Goal: Task Accomplishment & Management: Complete application form

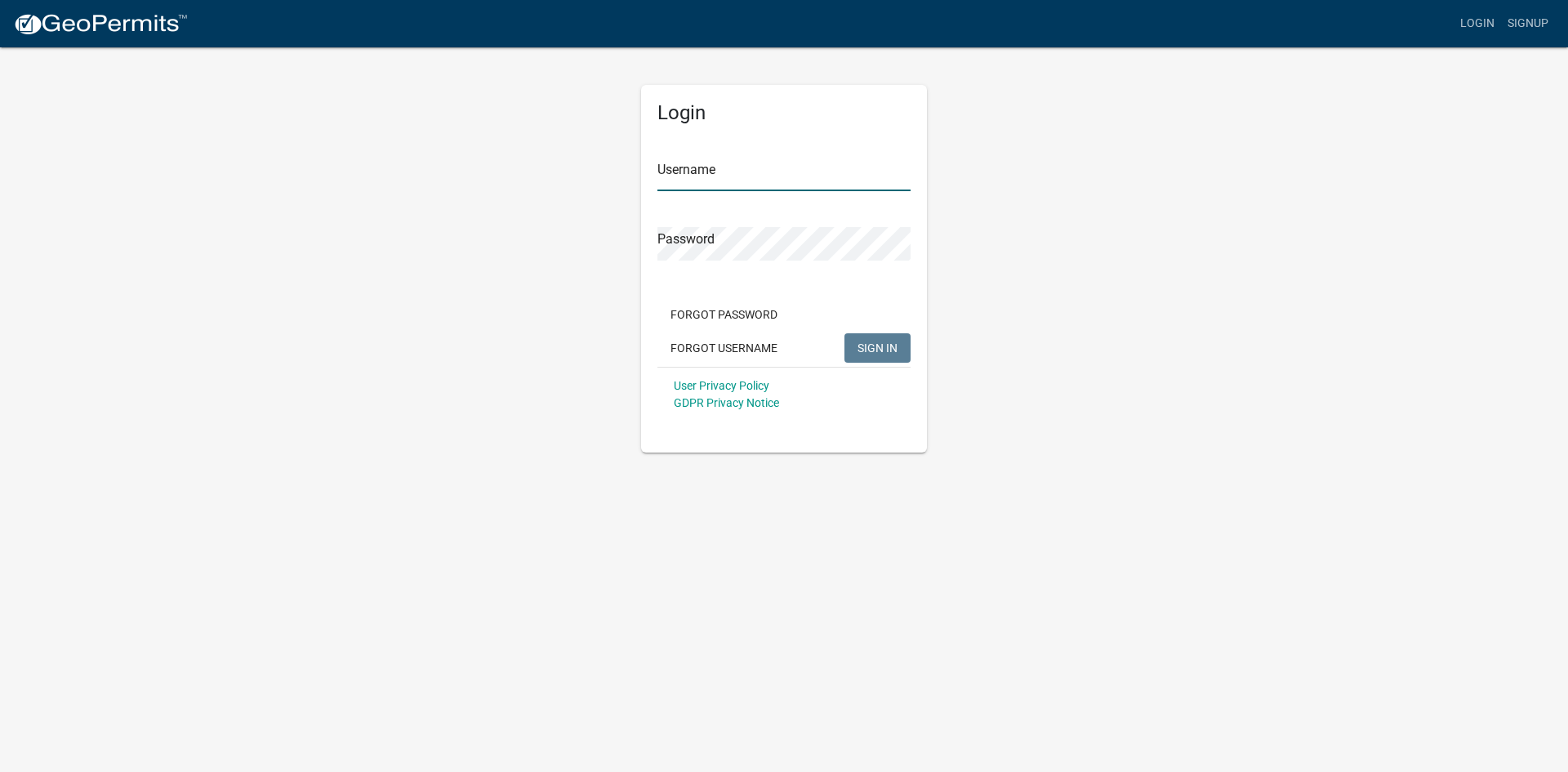
type input "ganeal"
click at [860, 345] on span "SIGN IN" at bounding box center [878, 346] width 40 height 13
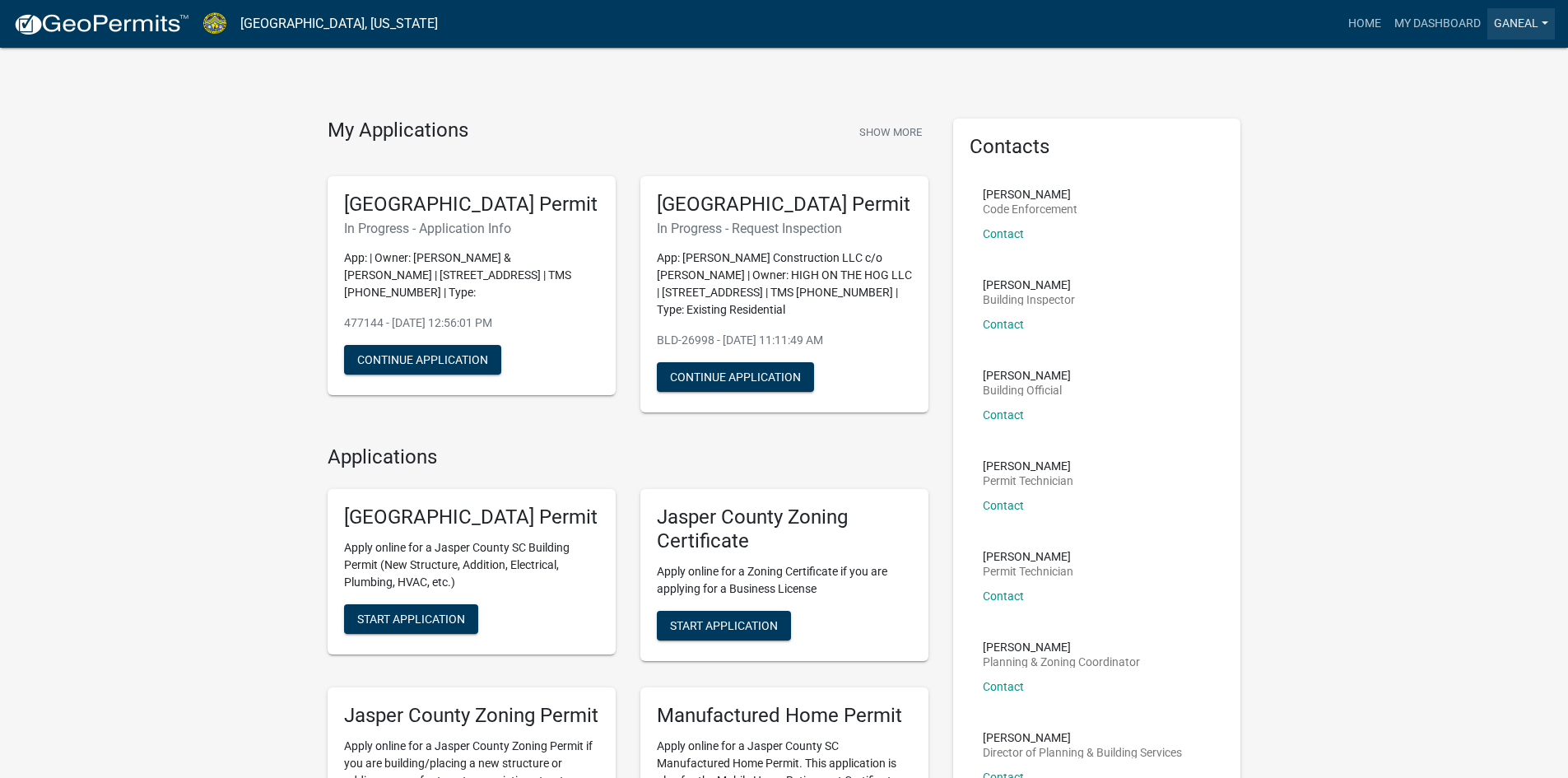
click at [1509, 28] on link "ganeal" at bounding box center [1521, 24] width 68 height 31
click at [1483, 74] on link "Account" at bounding box center [1489, 68] width 132 height 39
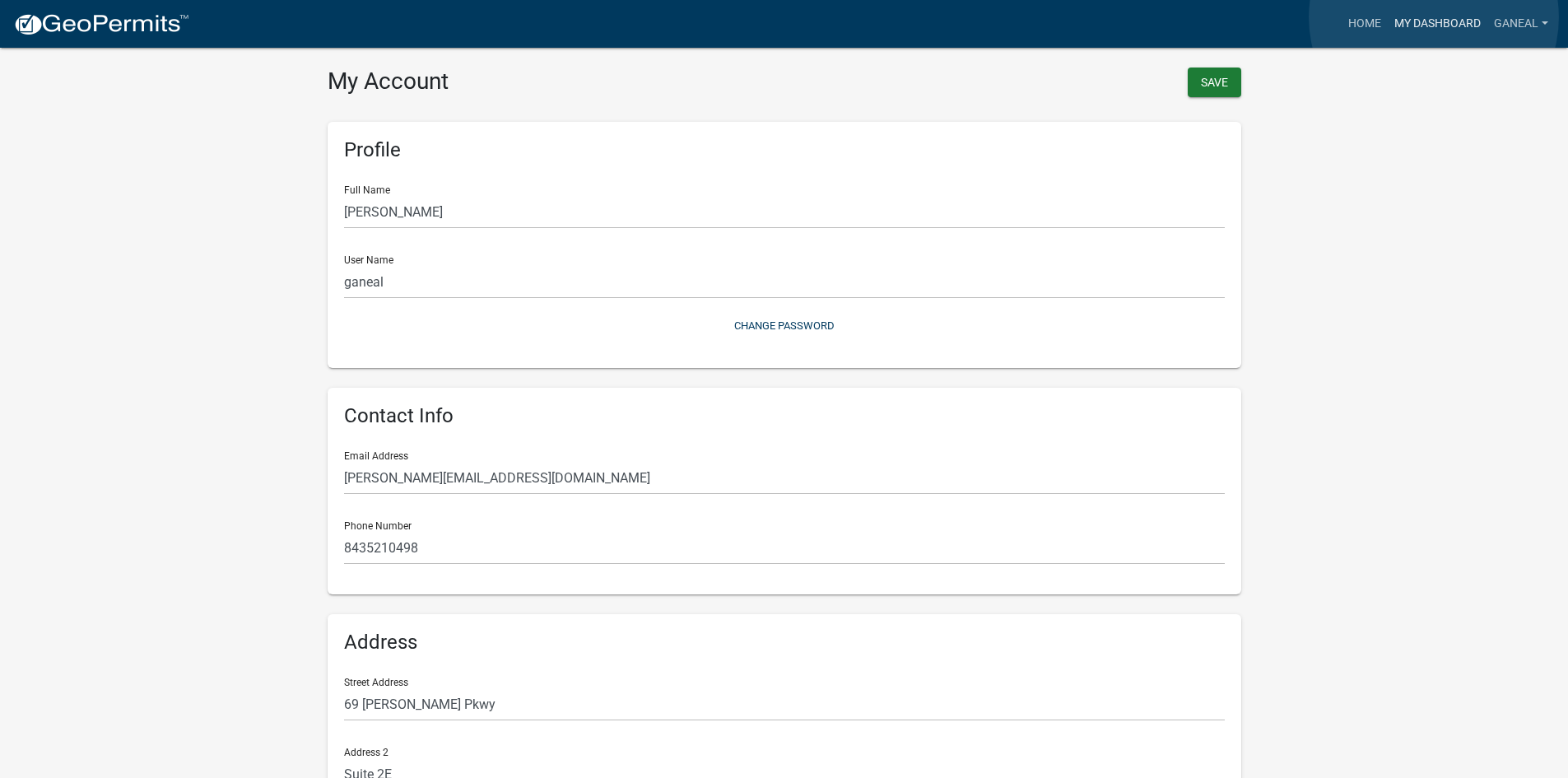
click at [1433, 18] on link "My Dashboard" at bounding box center [1437, 24] width 99 height 31
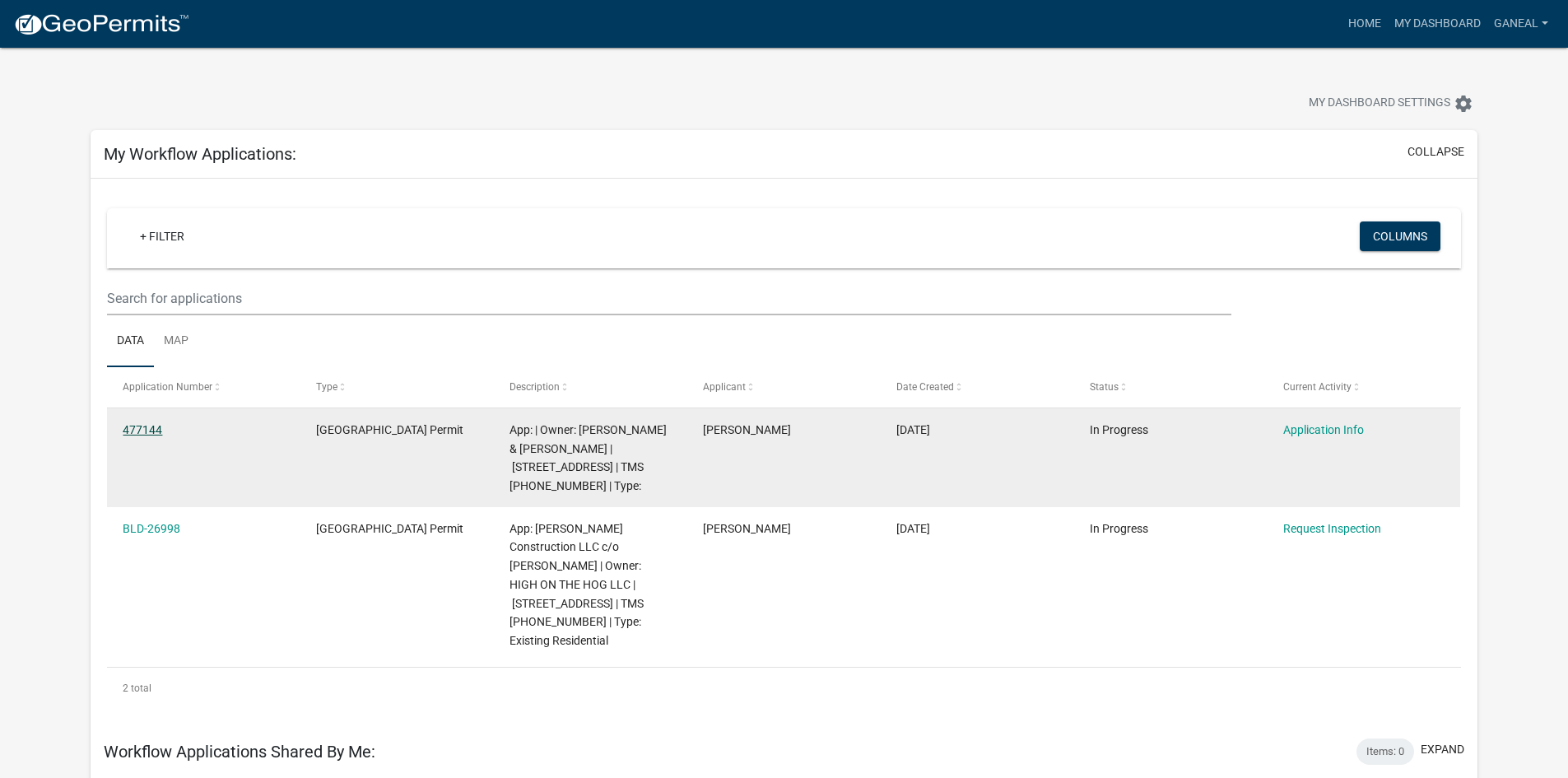
click at [127, 433] on link "477144" at bounding box center [143, 429] width 39 height 13
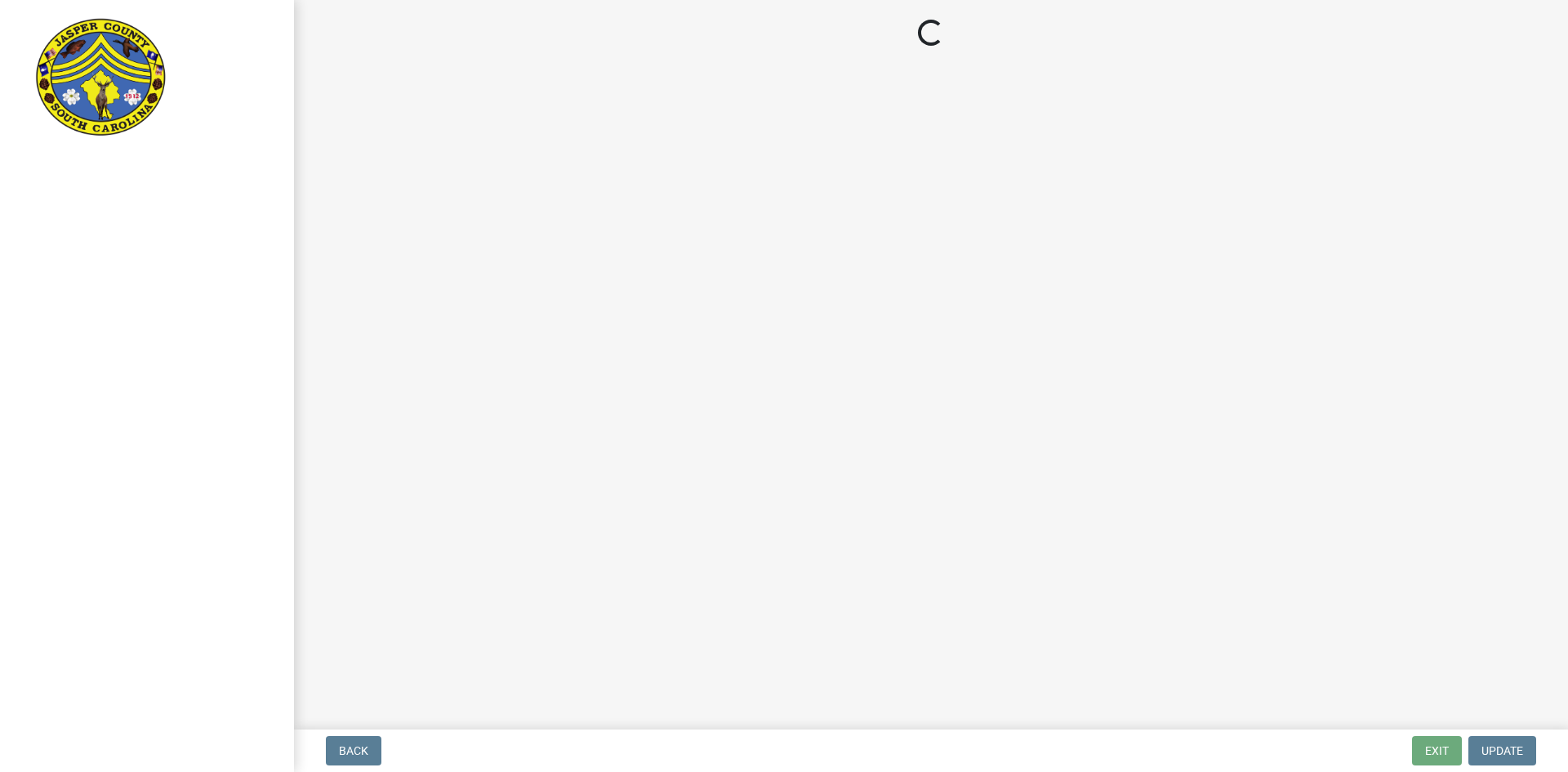
select select "9ee69ee8-4d28-486b-bc7b-e904e70aa828"
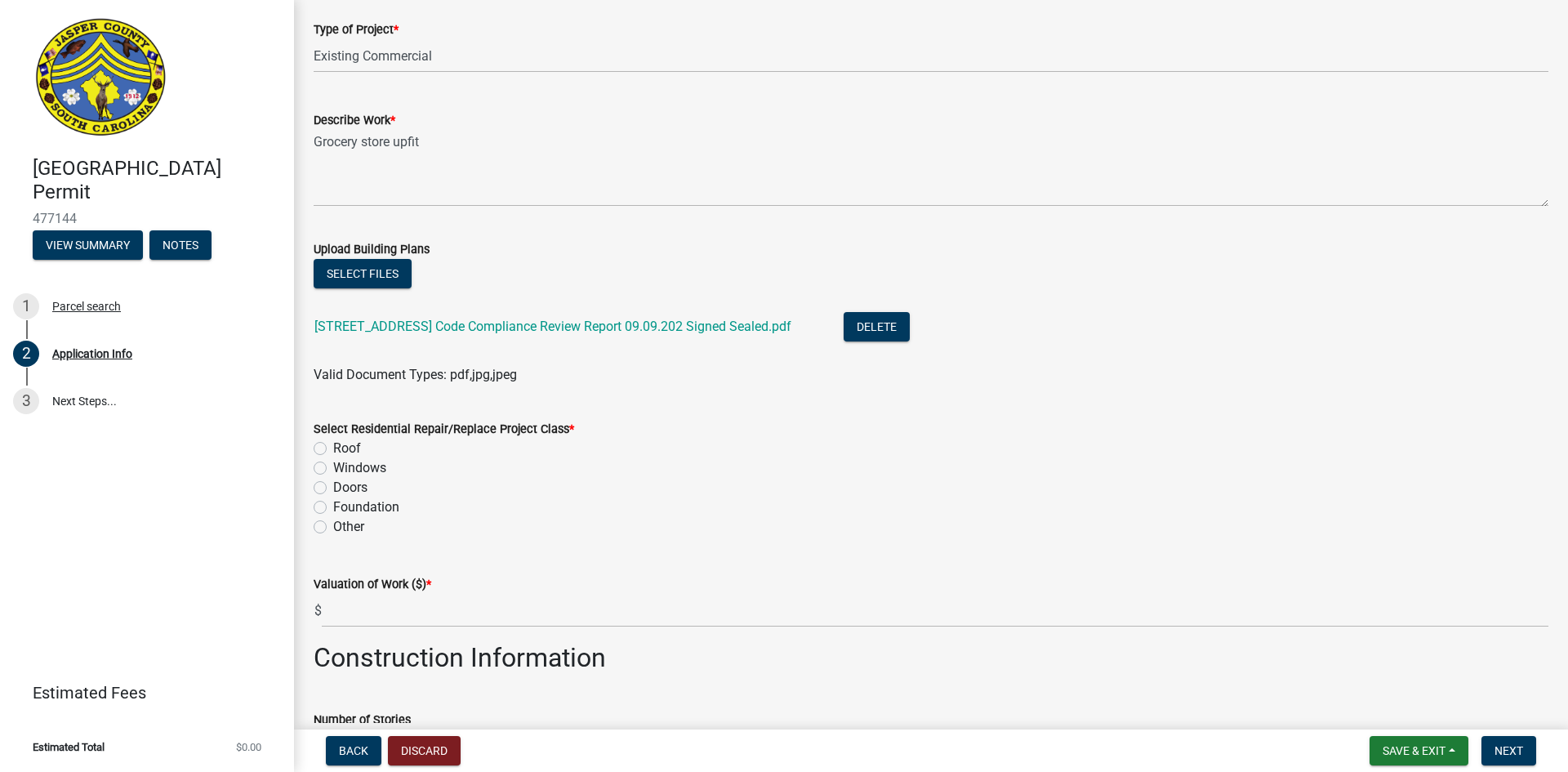
scroll to position [1878, 0]
click at [333, 525] on label "Other" at bounding box center [349, 526] width 31 height 20
click at [333, 525] on input "Other" at bounding box center [338, 521] width 11 height 11
radio input "true"
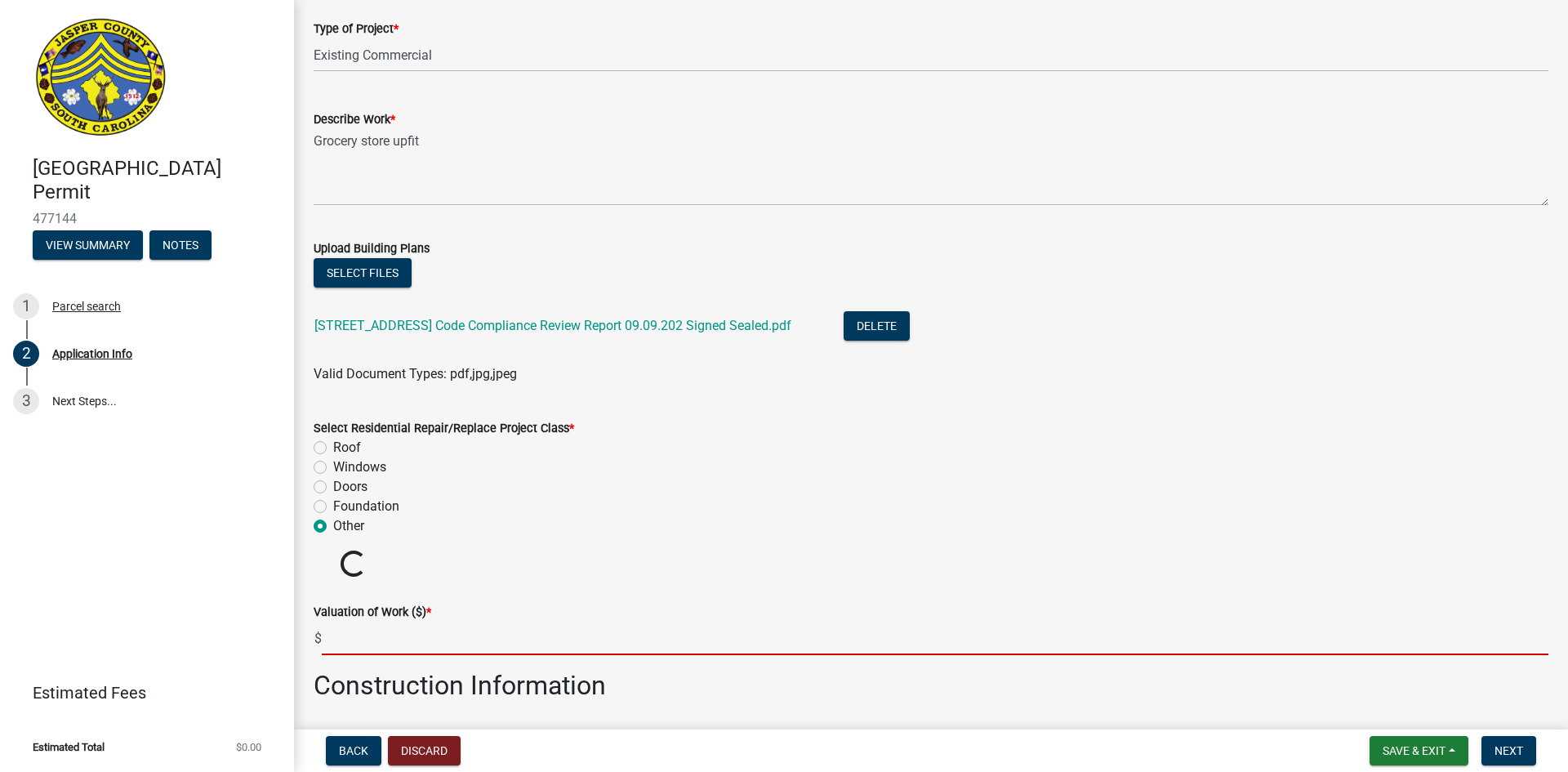
drag, startPoint x: 345, startPoint y: 636, endPoint x: 545, endPoint y: 621, distance: 200.6
click at [349, 636] on input "text" at bounding box center [935, 638] width 1227 height 33
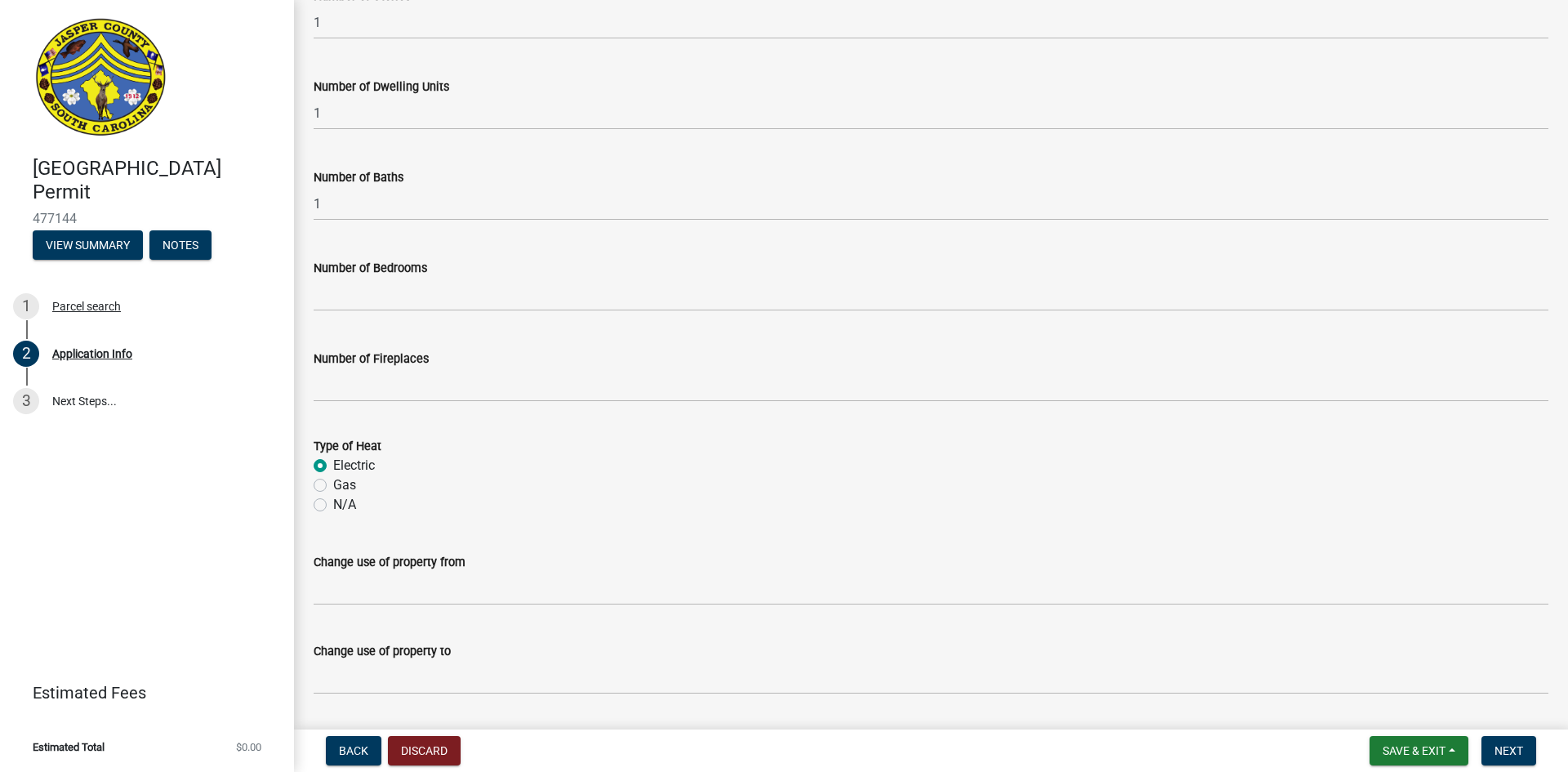
scroll to position [2649, 0]
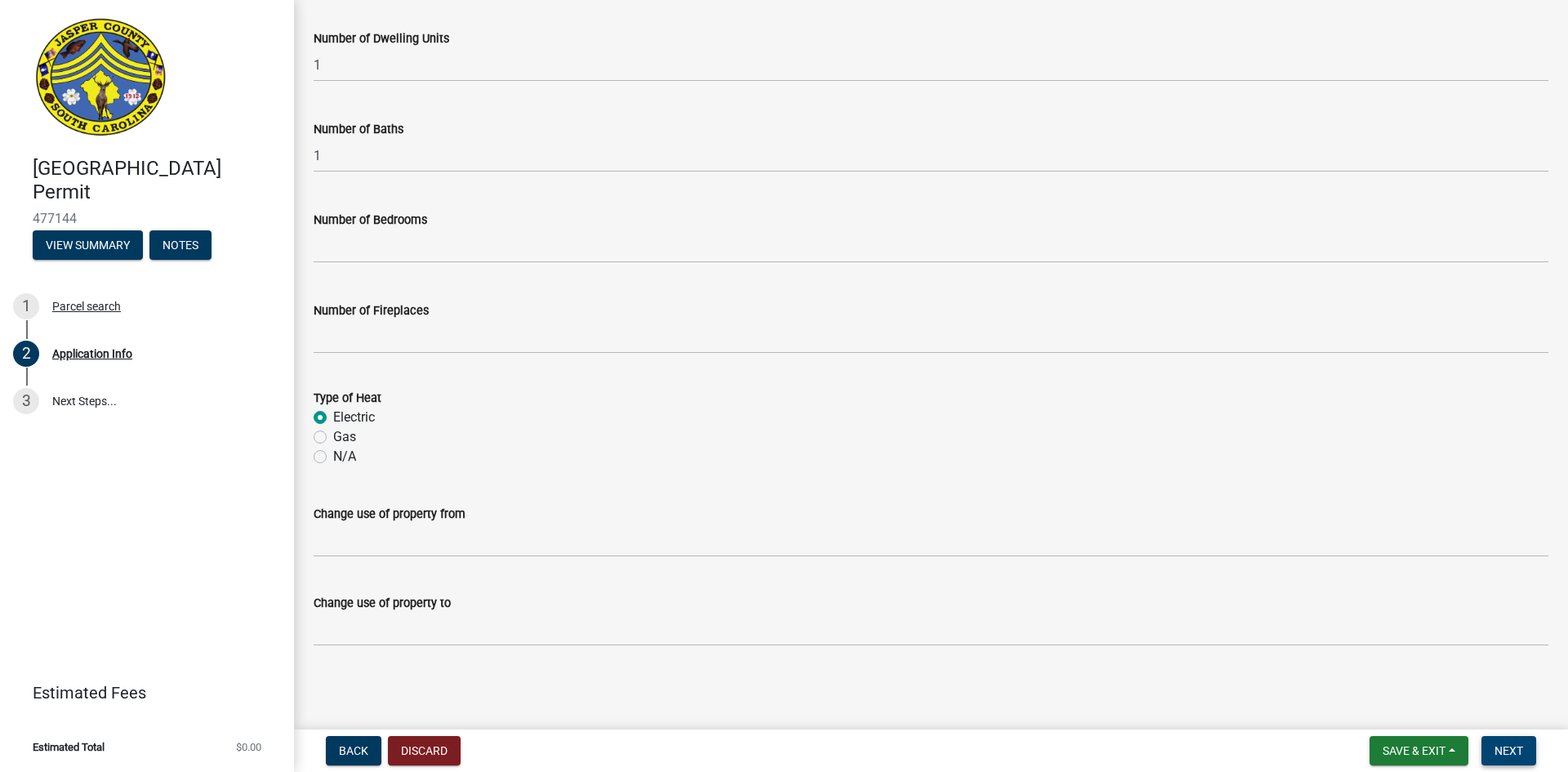
type input "90000"
click at [1502, 748] on span "Next" at bounding box center [1508, 750] width 28 height 13
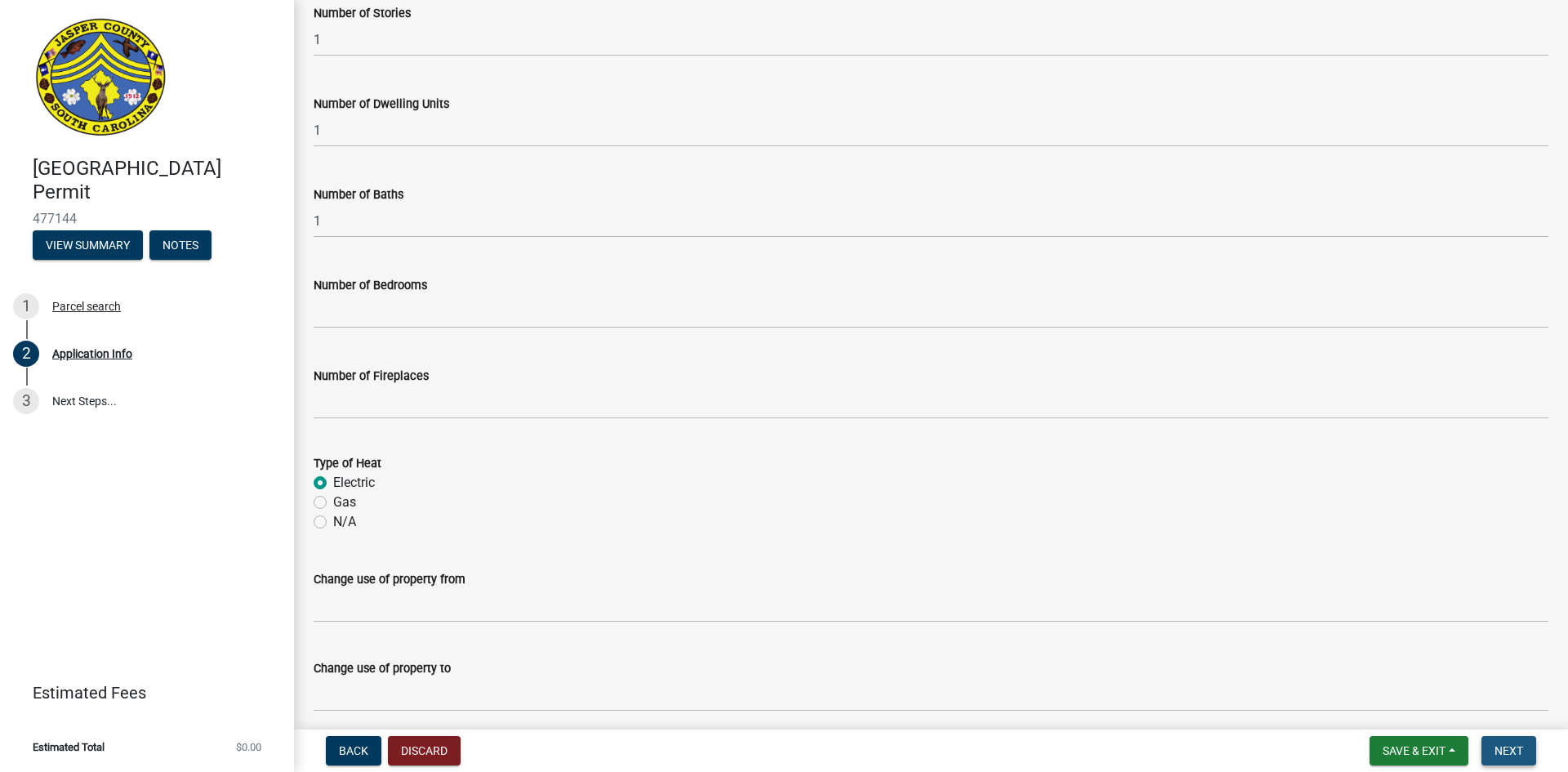
scroll to position [2714, 0]
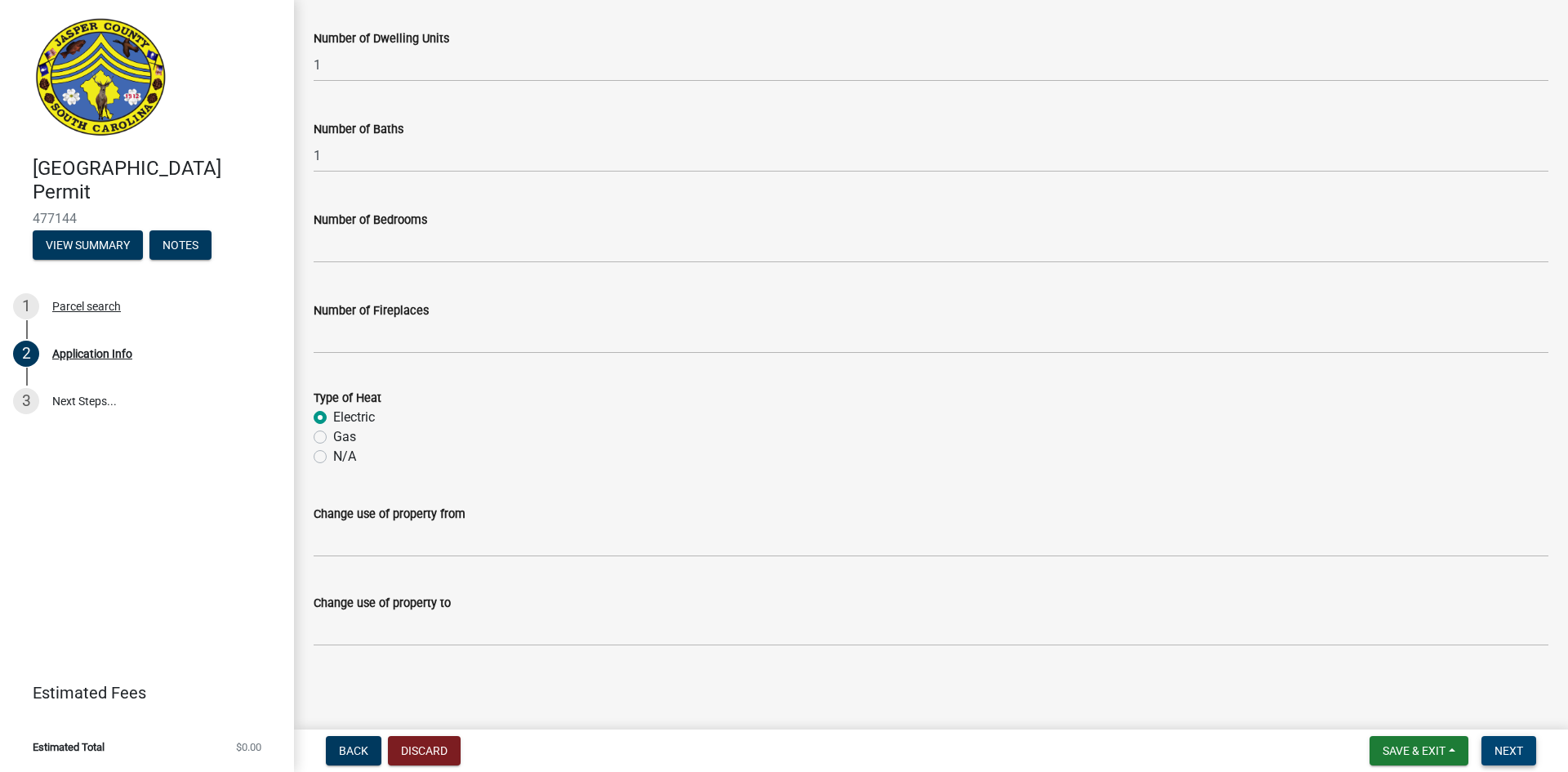
click at [1498, 752] on span "Next" at bounding box center [1508, 750] width 28 height 13
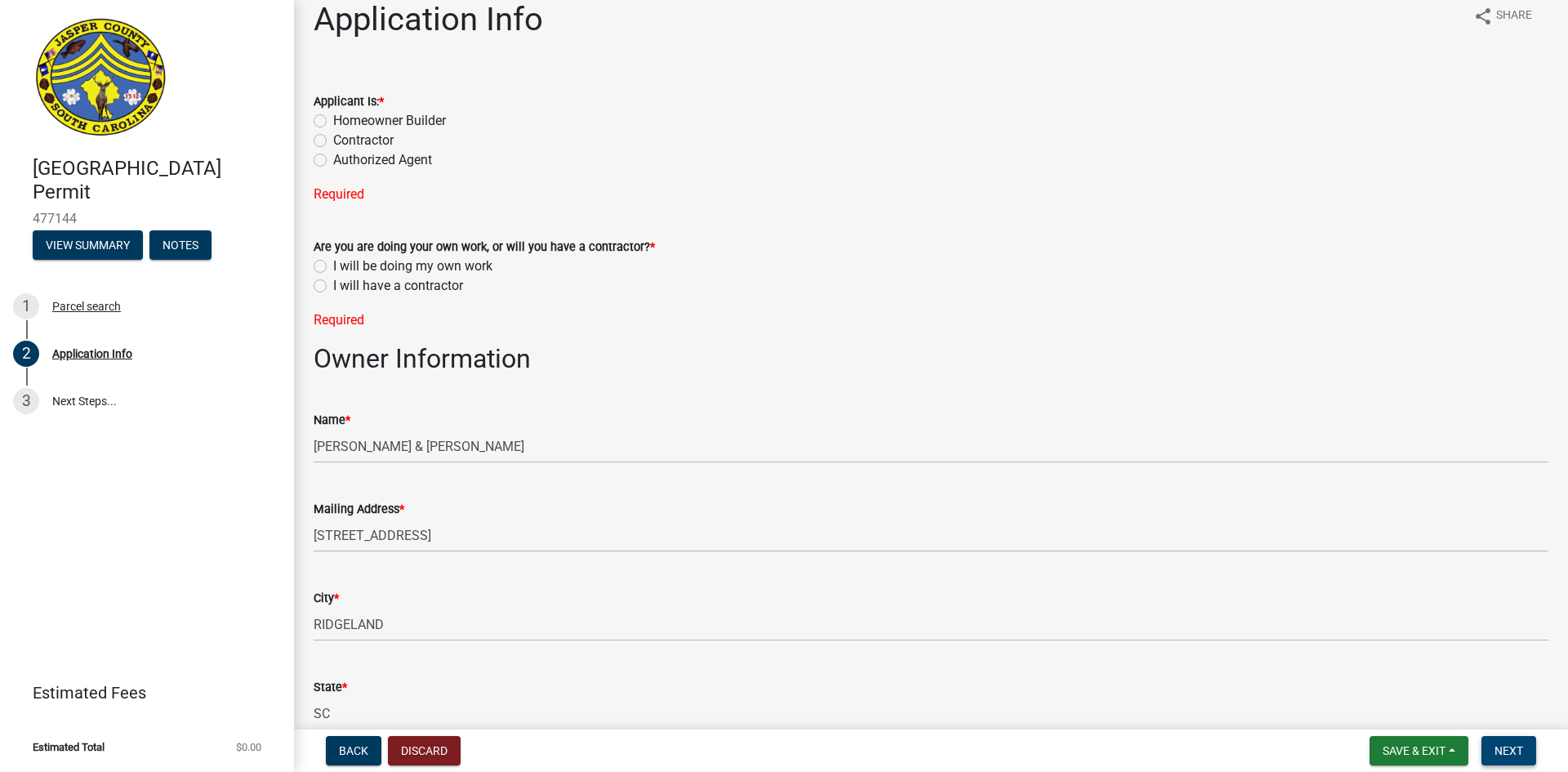
scroll to position [0, 0]
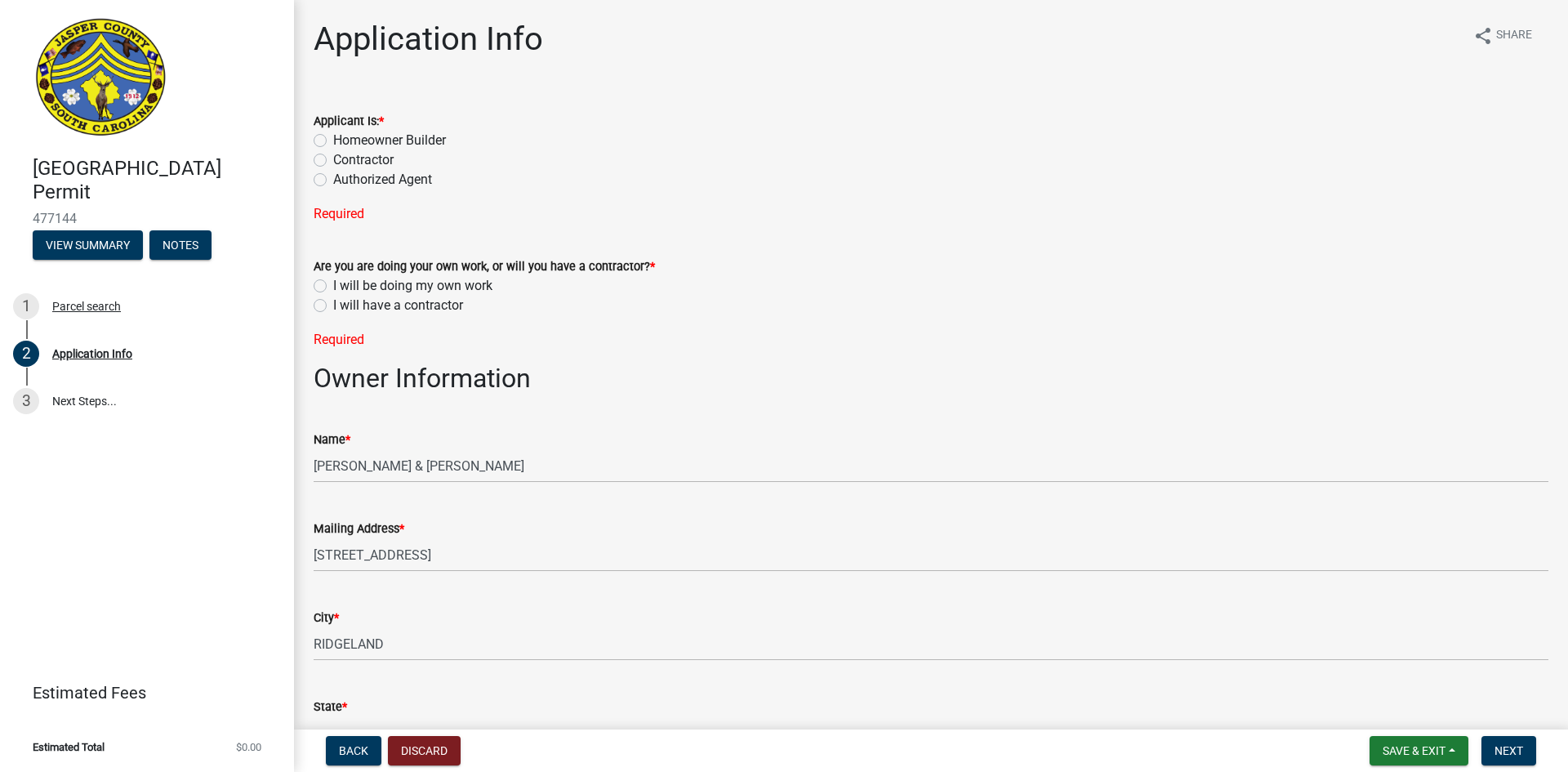
drag, startPoint x: 321, startPoint y: 157, endPoint x: 361, endPoint y: 173, distance: 43.1
click at [333, 157] on label "Contractor" at bounding box center [363, 160] width 61 height 20
click at [333, 157] on input "Contractor" at bounding box center [338, 155] width 11 height 11
radio input "true"
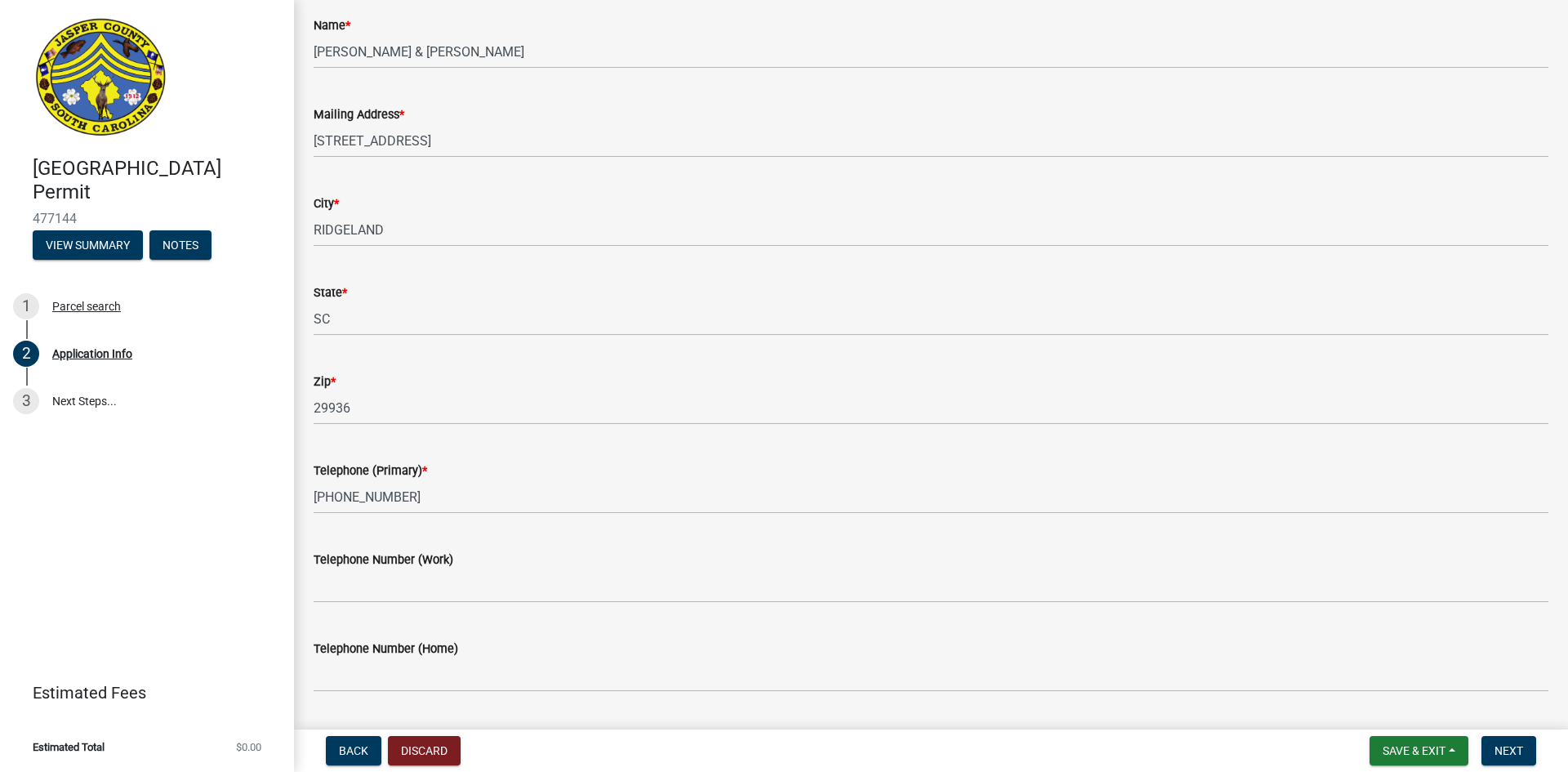
scroll to position [327, 0]
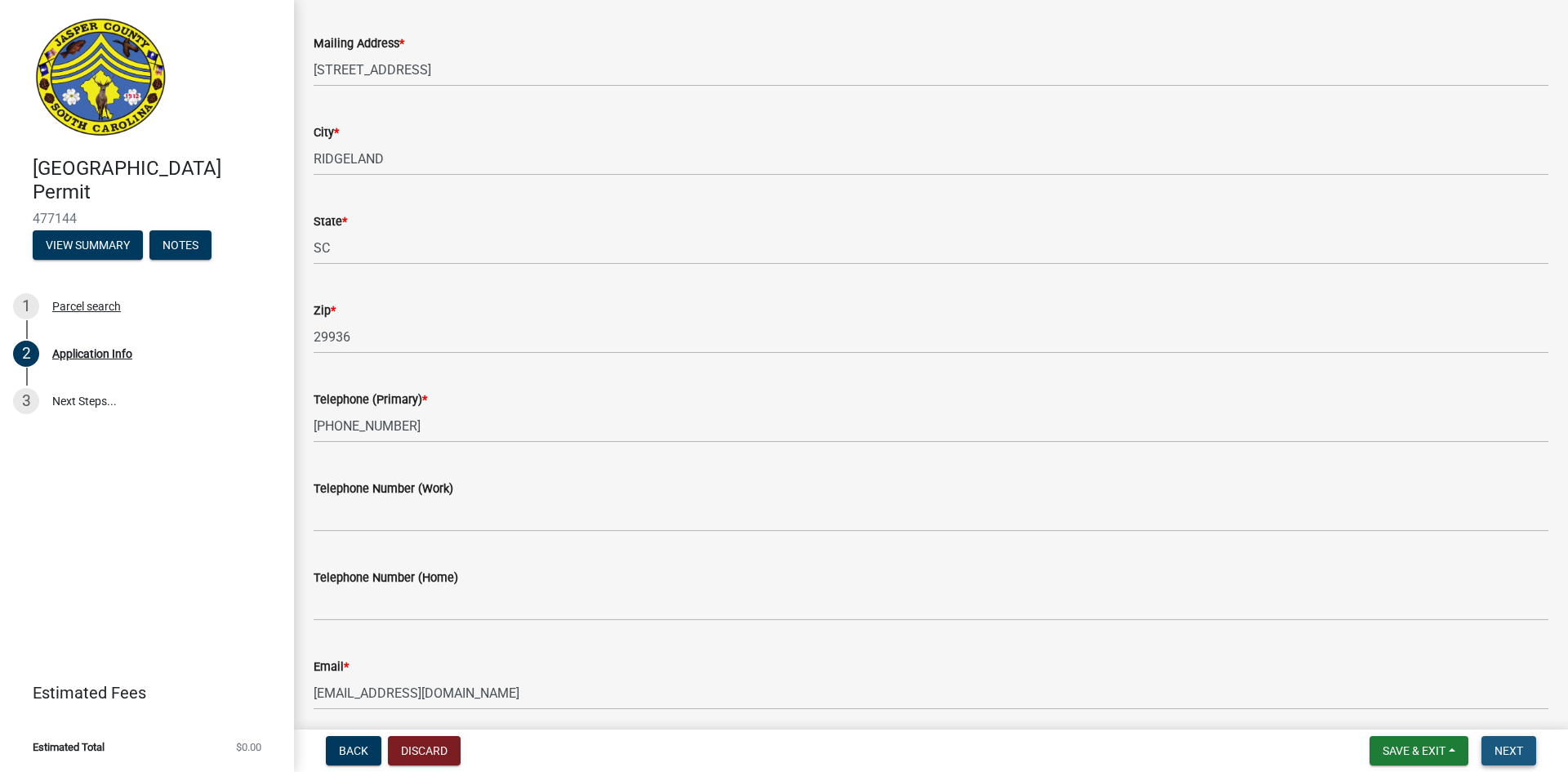
click at [1526, 743] on button "Next" at bounding box center [1509, 751] width 55 height 29
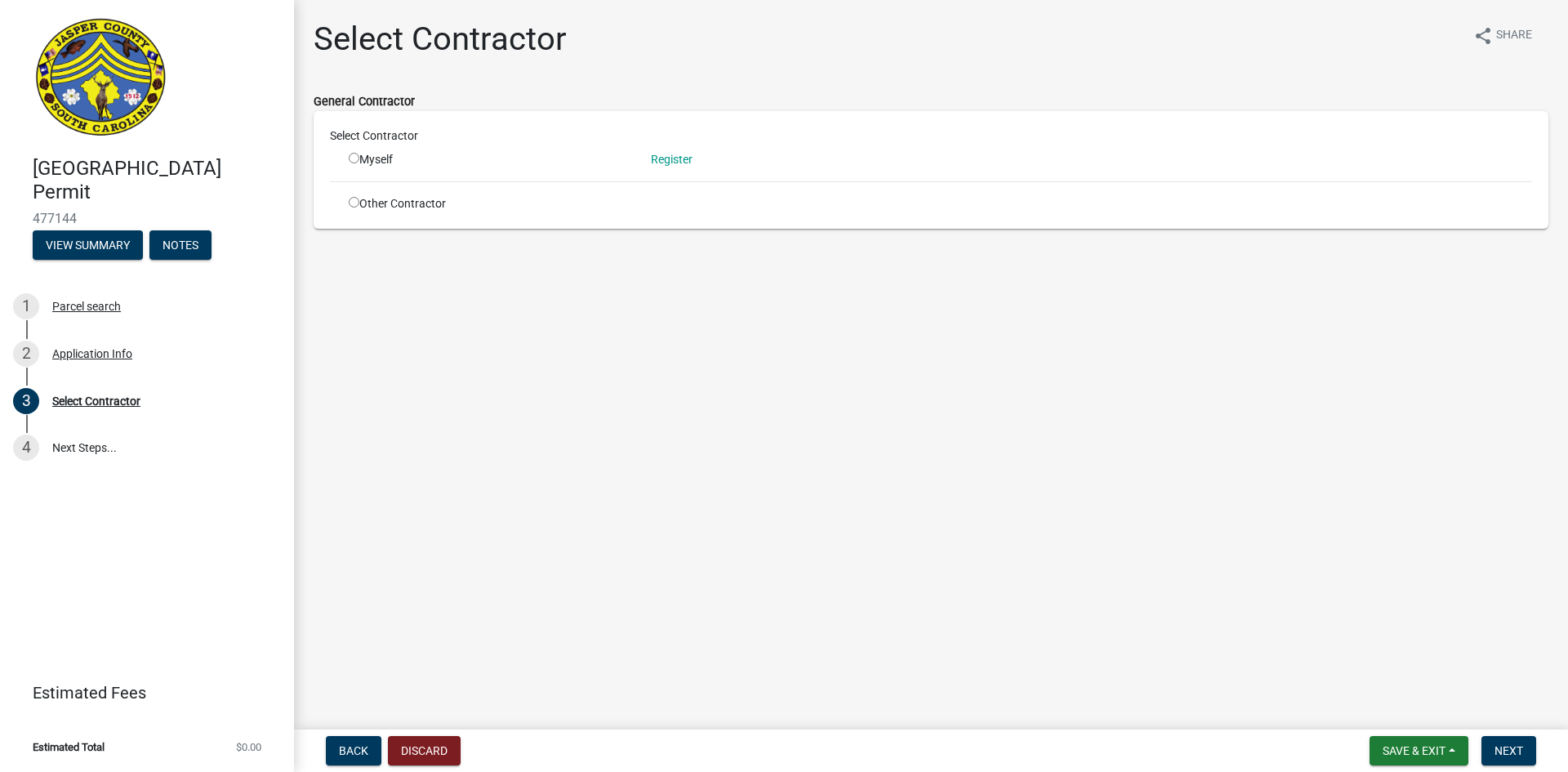
click at [357, 201] on input "radio" at bounding box center [353, 202] width 11 height 11
radio input "true"
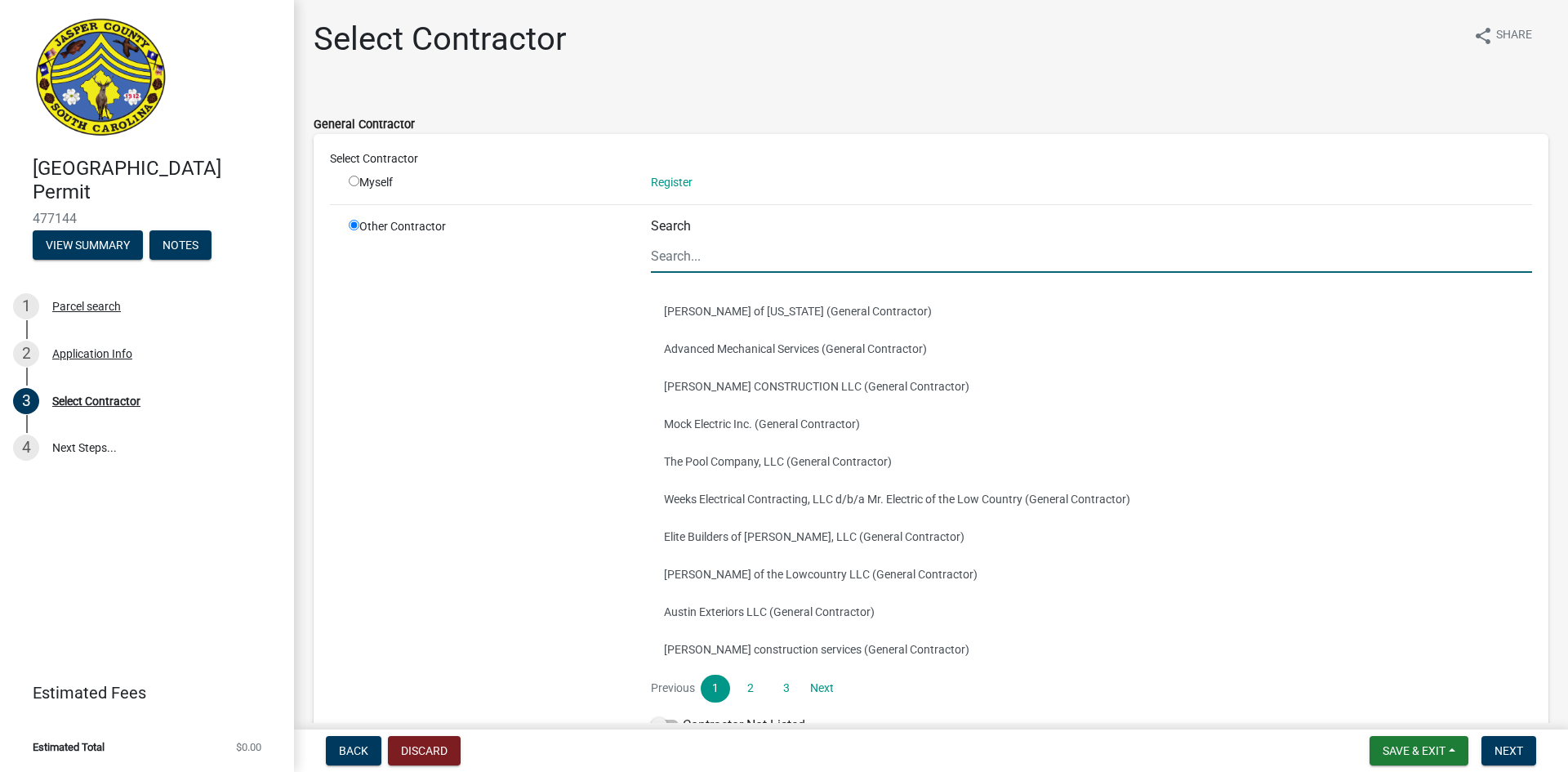
click at [681, 251] on input "Search" at bounding box center [1092, 256] width 882 height 33
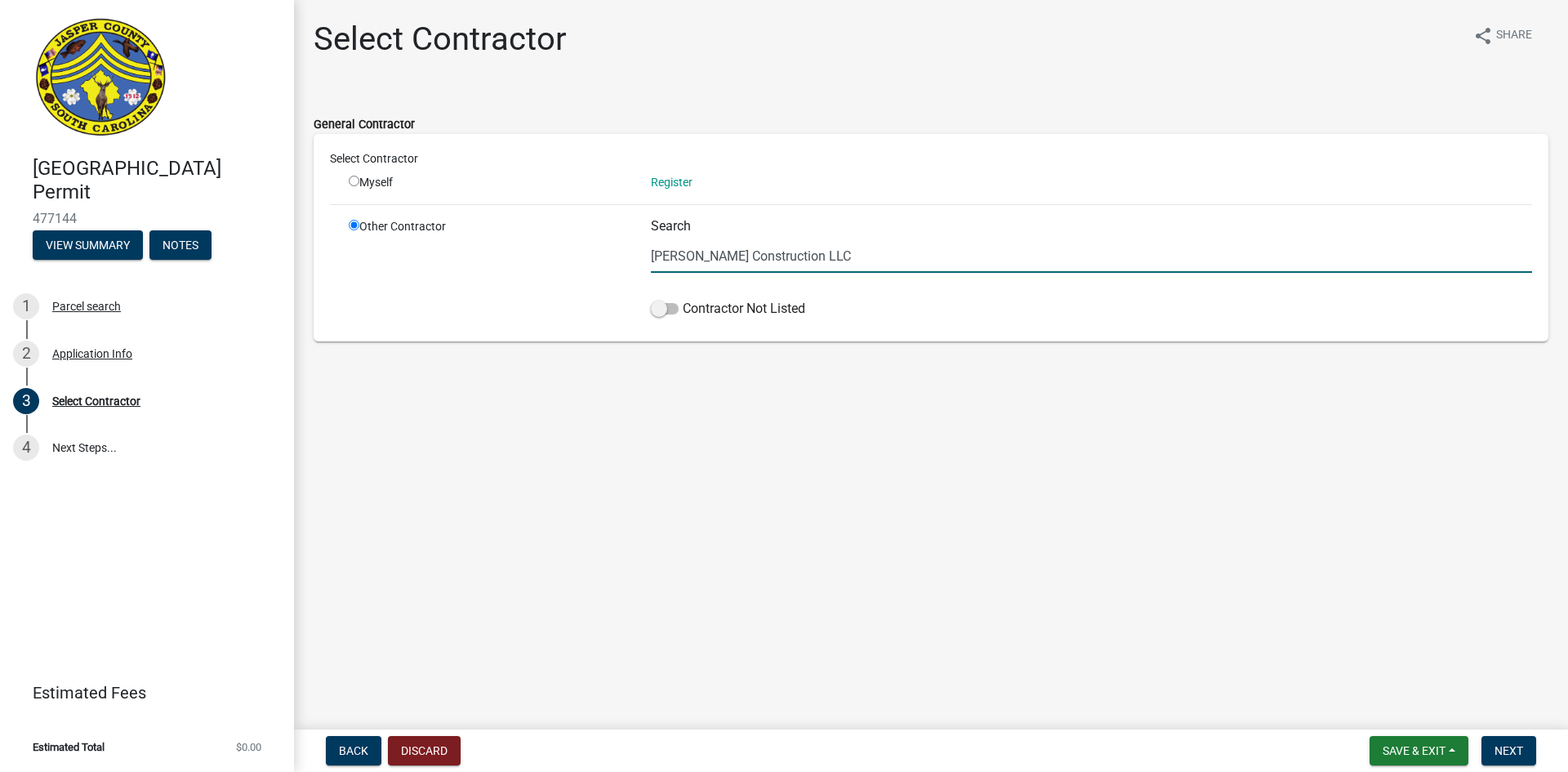
click at [657, 255] on input "[PERSON_NAME] Construction LLC" at bounding box center [1092, 256] width 882 height 33
type input "[PERSON_NAME] Construction LLC"
click at [661, 309] on span at bounding box center [665, 308] width 27 height 12
click at [682, 299] on input "Contractor Not Listed" at bounding box center [682, 299] width 0 height 0
click at [352, 752] on span "Back" at bounding box center [353, 750] width 29 height 13
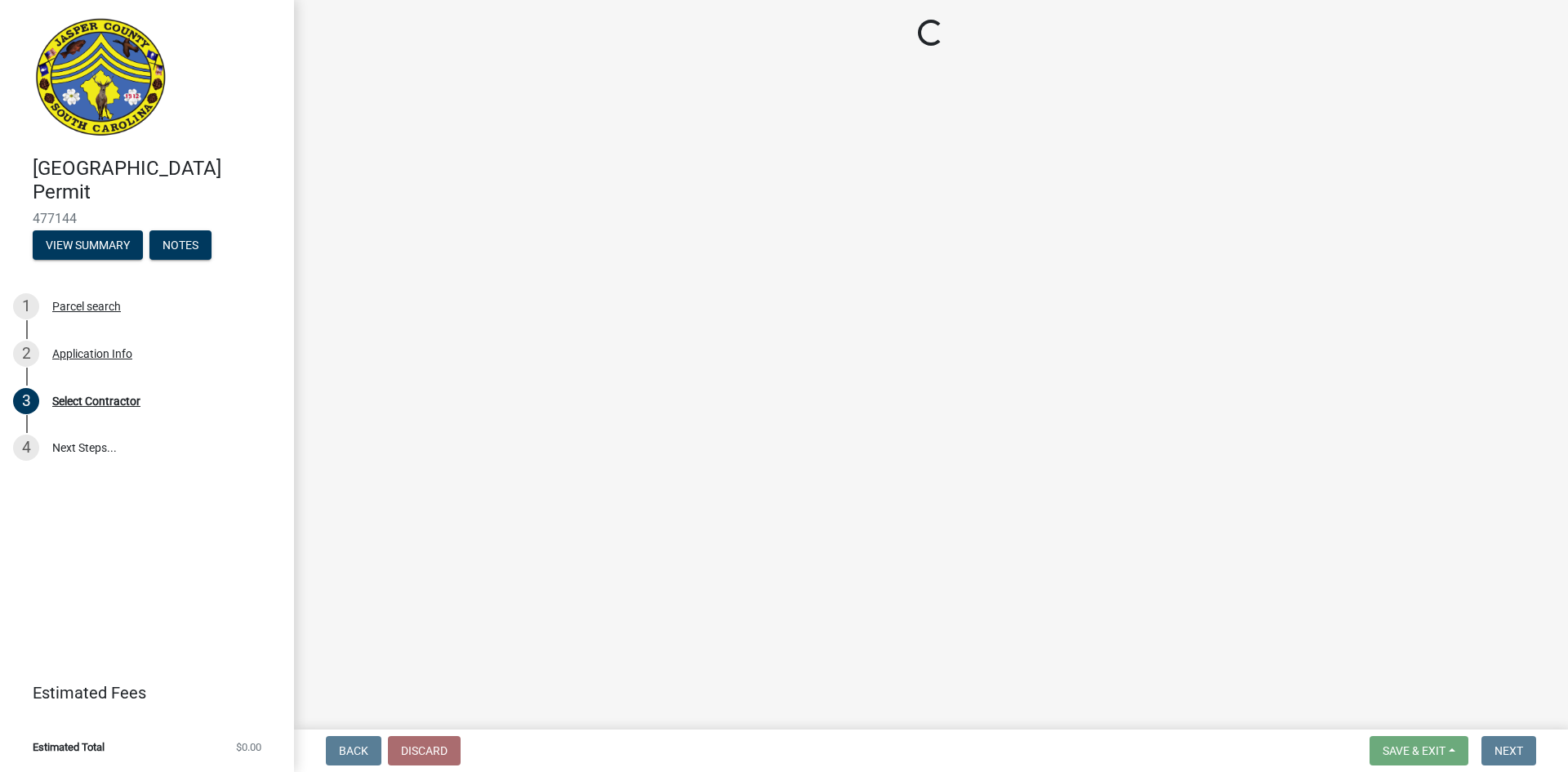
select select "9ee69ee8-4d28-486b-bc7b-e904e70aa828"
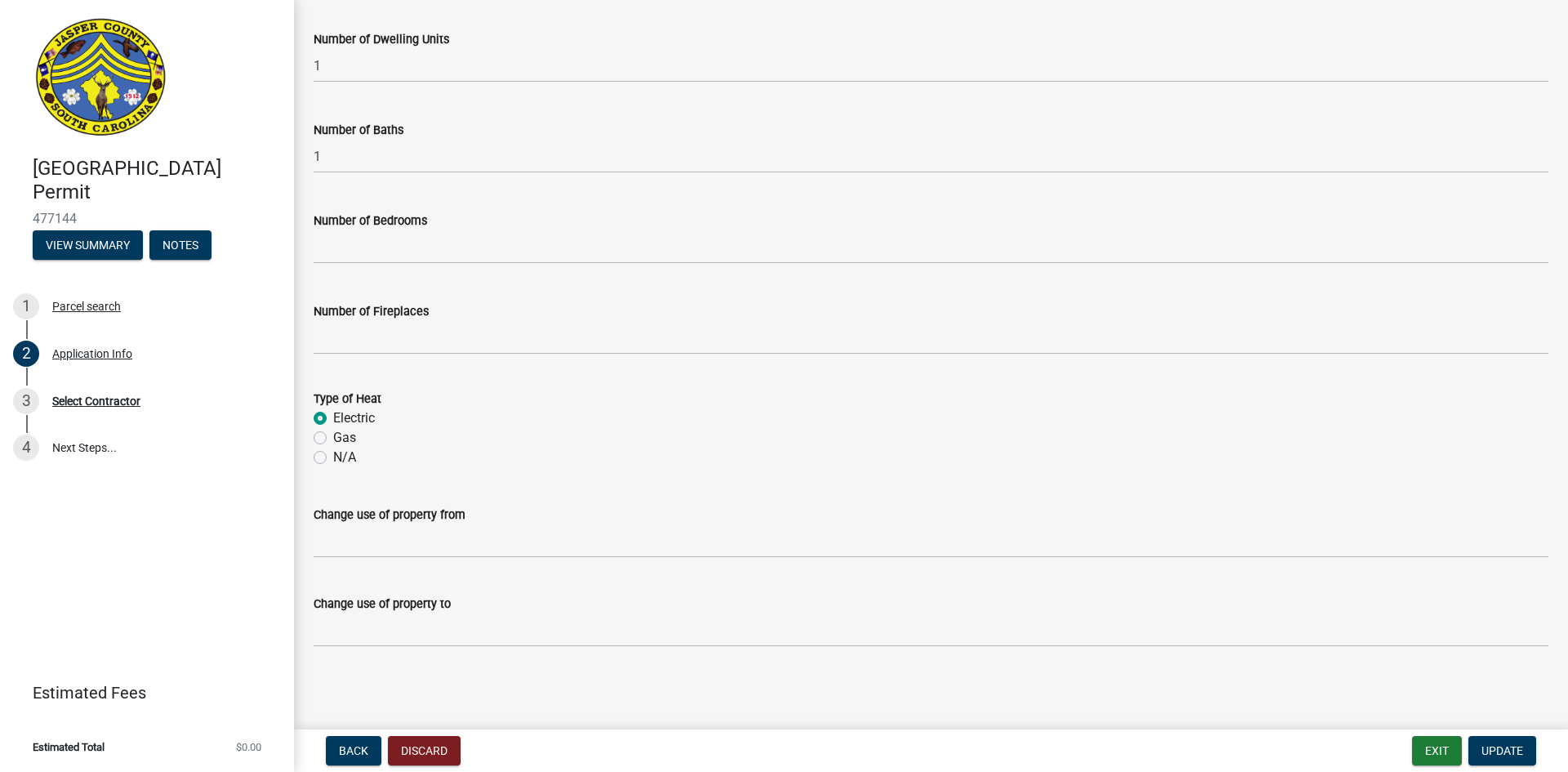
scroll to position [2649, 0]
click at [1512, 749] on span "Update" at bounding box center [1503, 750] width 42 height 13
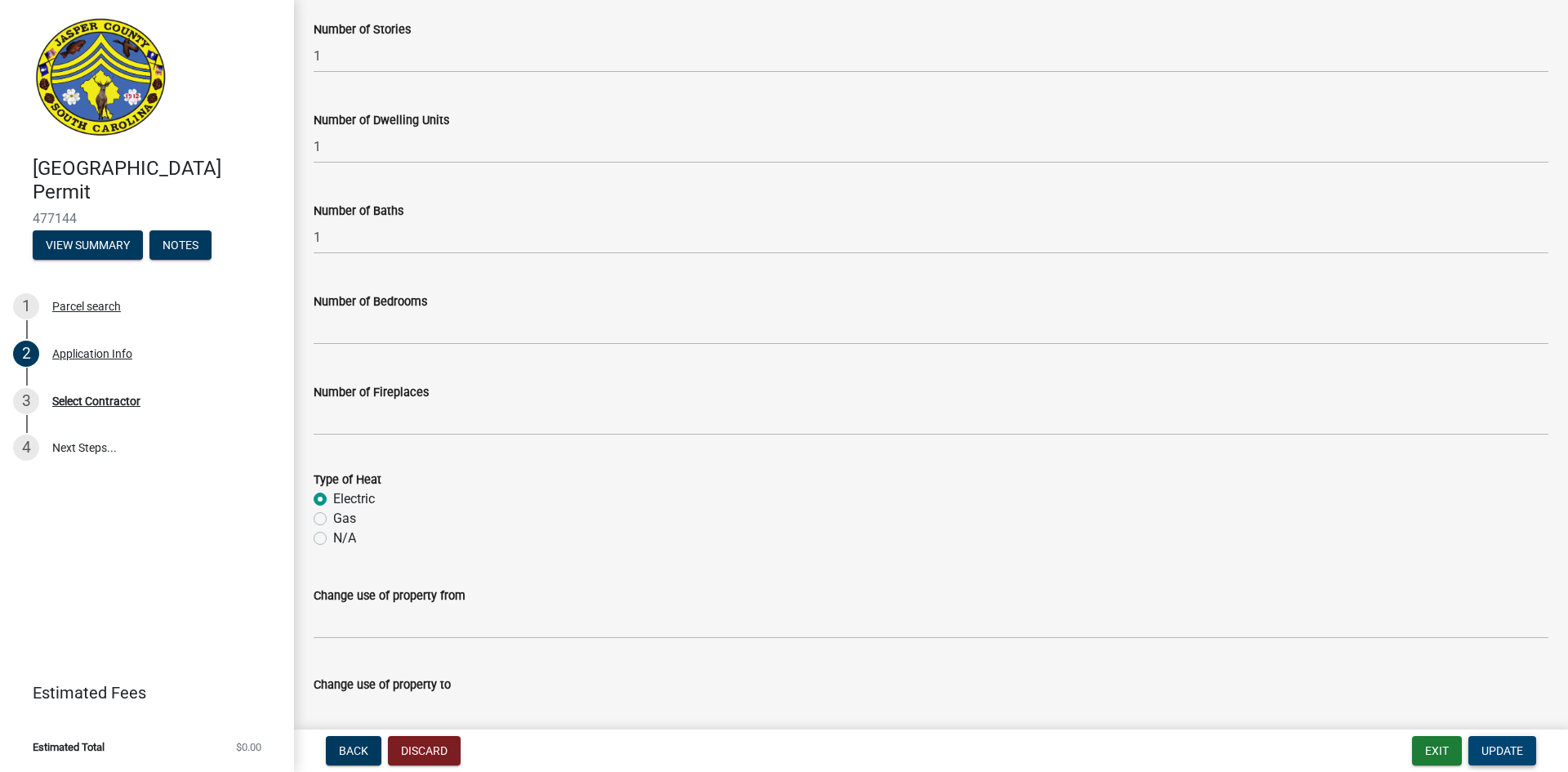
scroll to position [2682, 0]
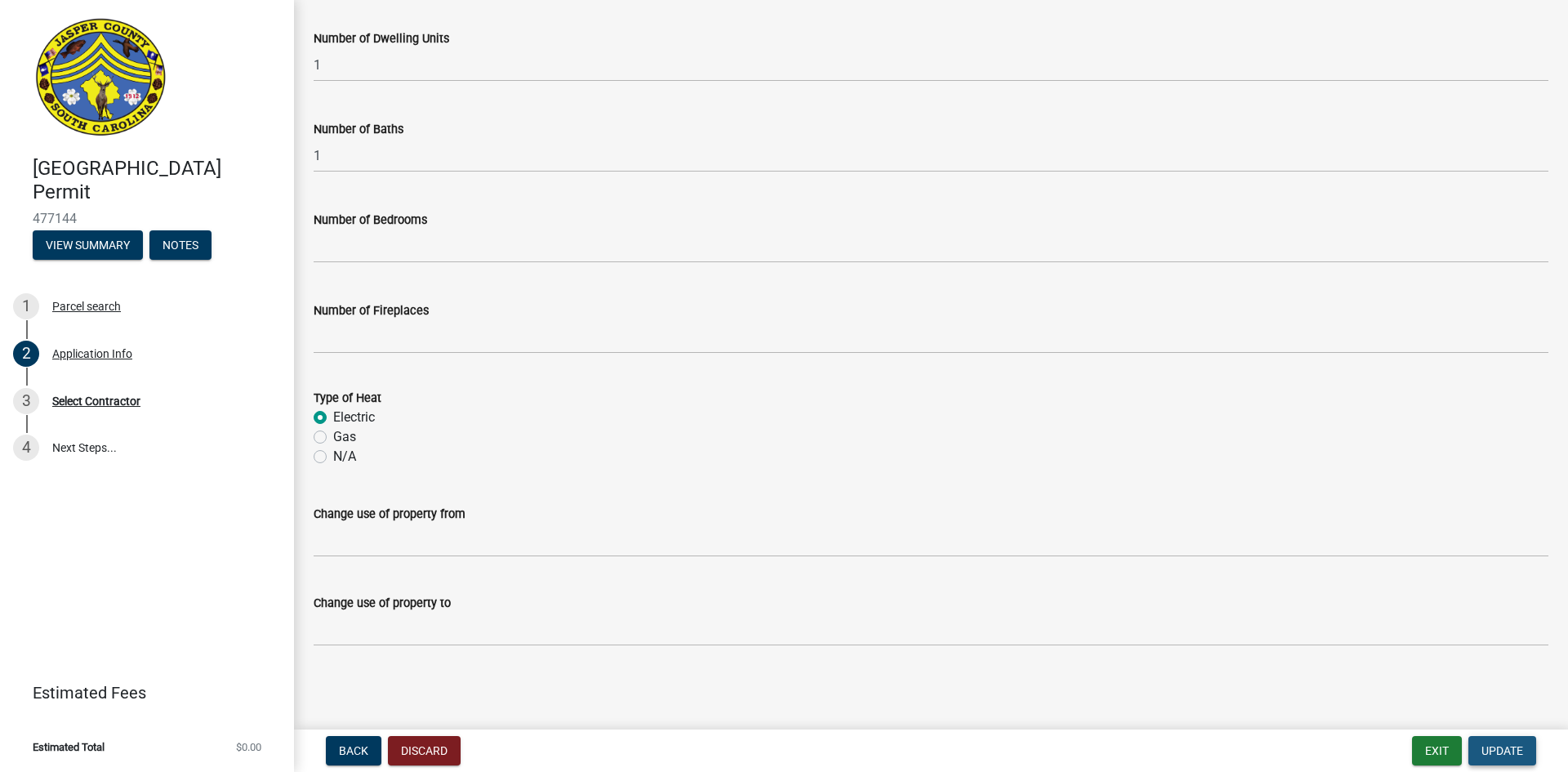
click at [1506, 748] on span "Update" at bounding box center [1503, 750] width 42 height 13
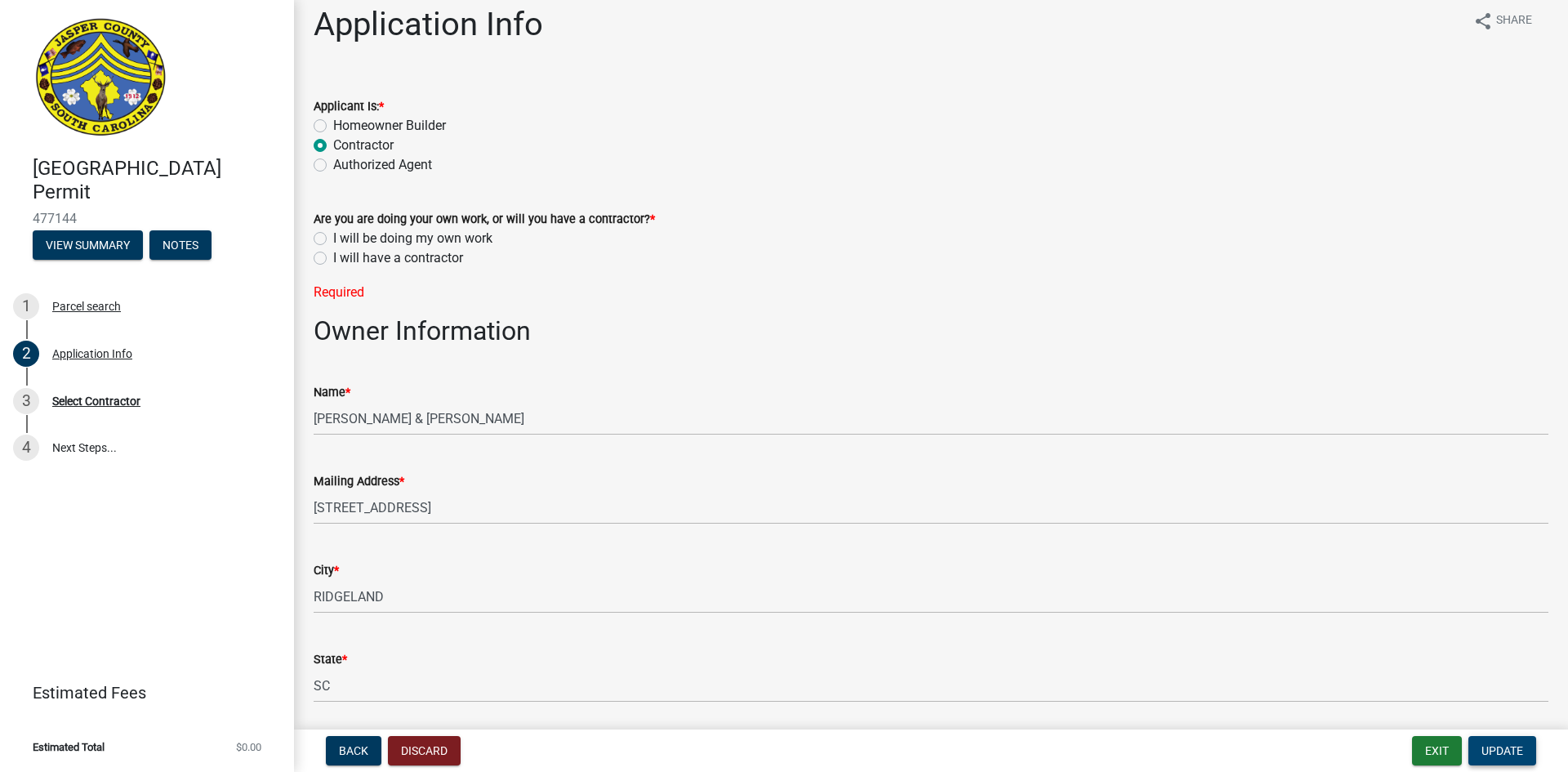
scroll to position [0, 0]
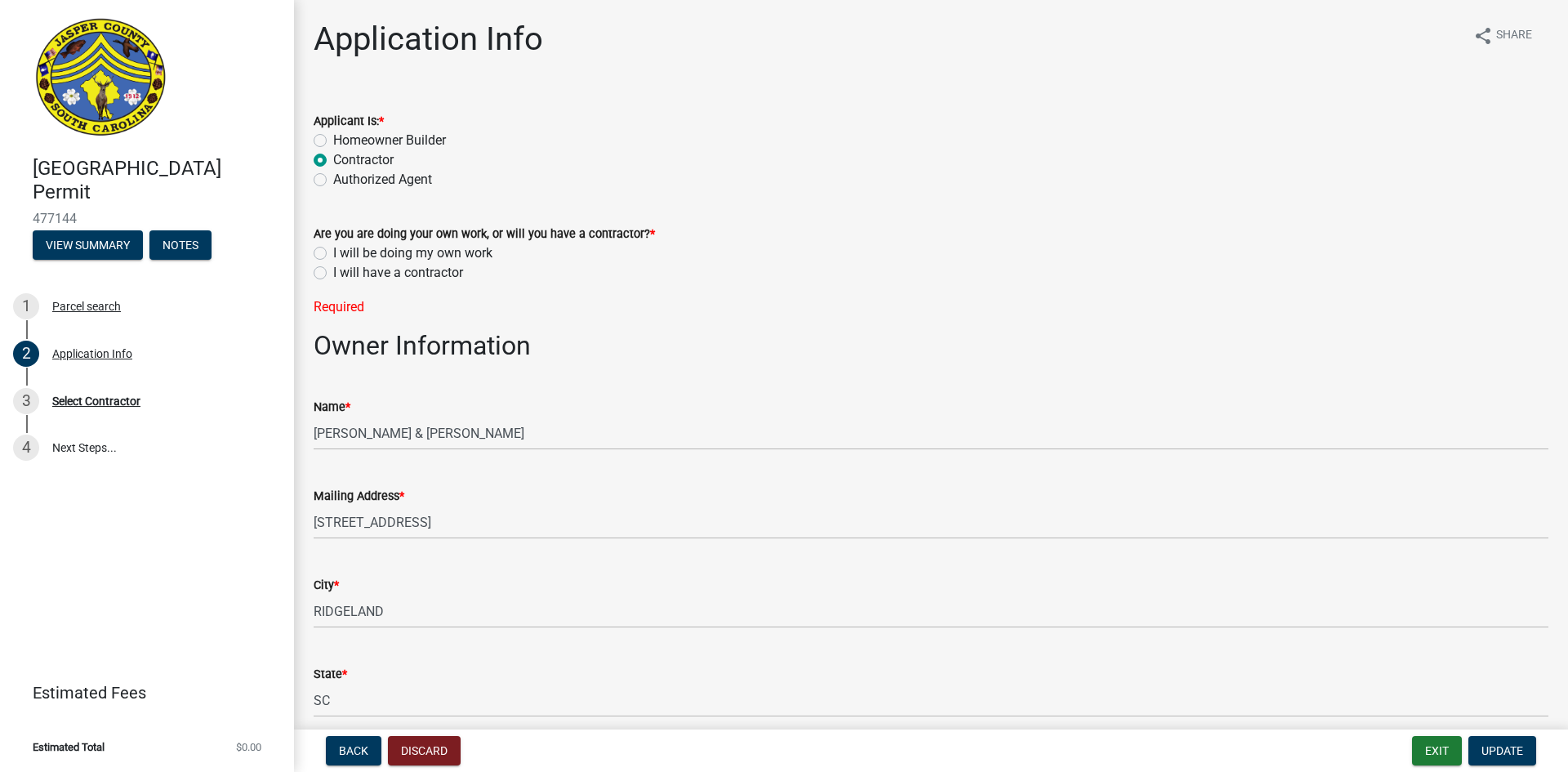
click at [333, 276] on label "I will have a contractor" at bounding box center [397, 272] width 130 height 20
click at [333, 273] on input "I will have a contractor" at bounding box center [338, 267] width 11 height 11
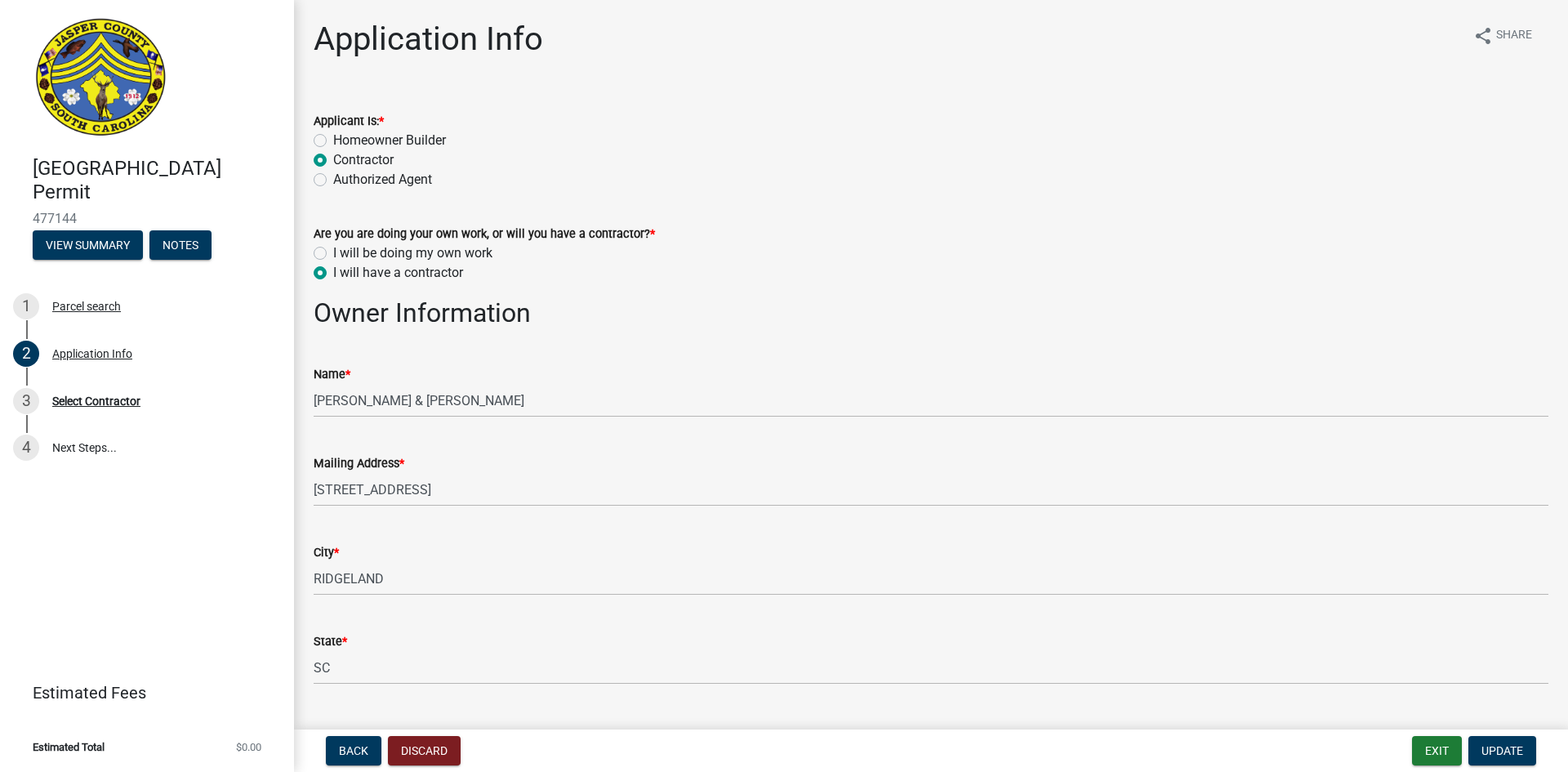
radio input "true"
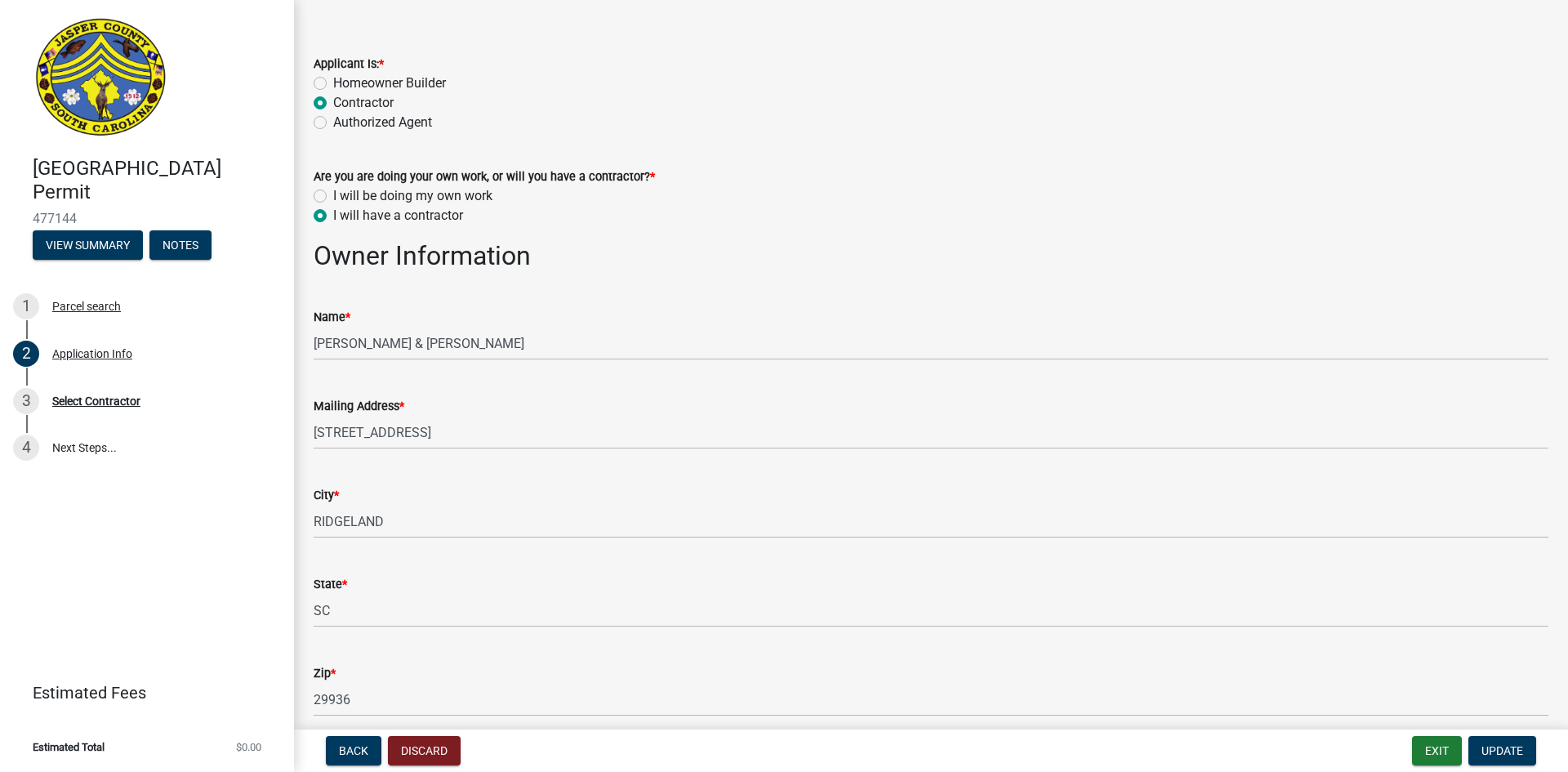
scroll to position [82, 0]
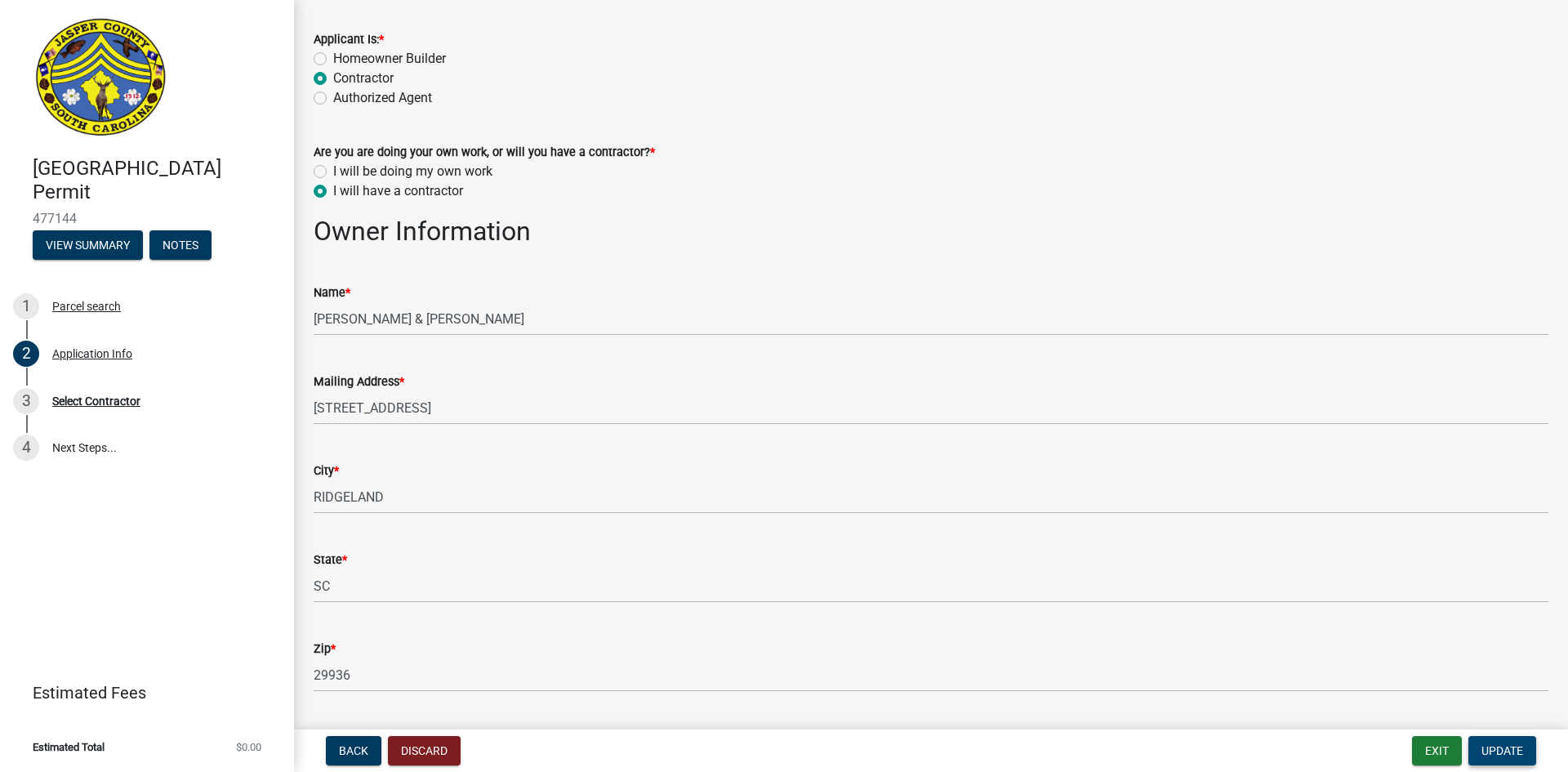
click at [1486, 745] on span "Update" at bounding box center [1503, 750] width 42 height 13
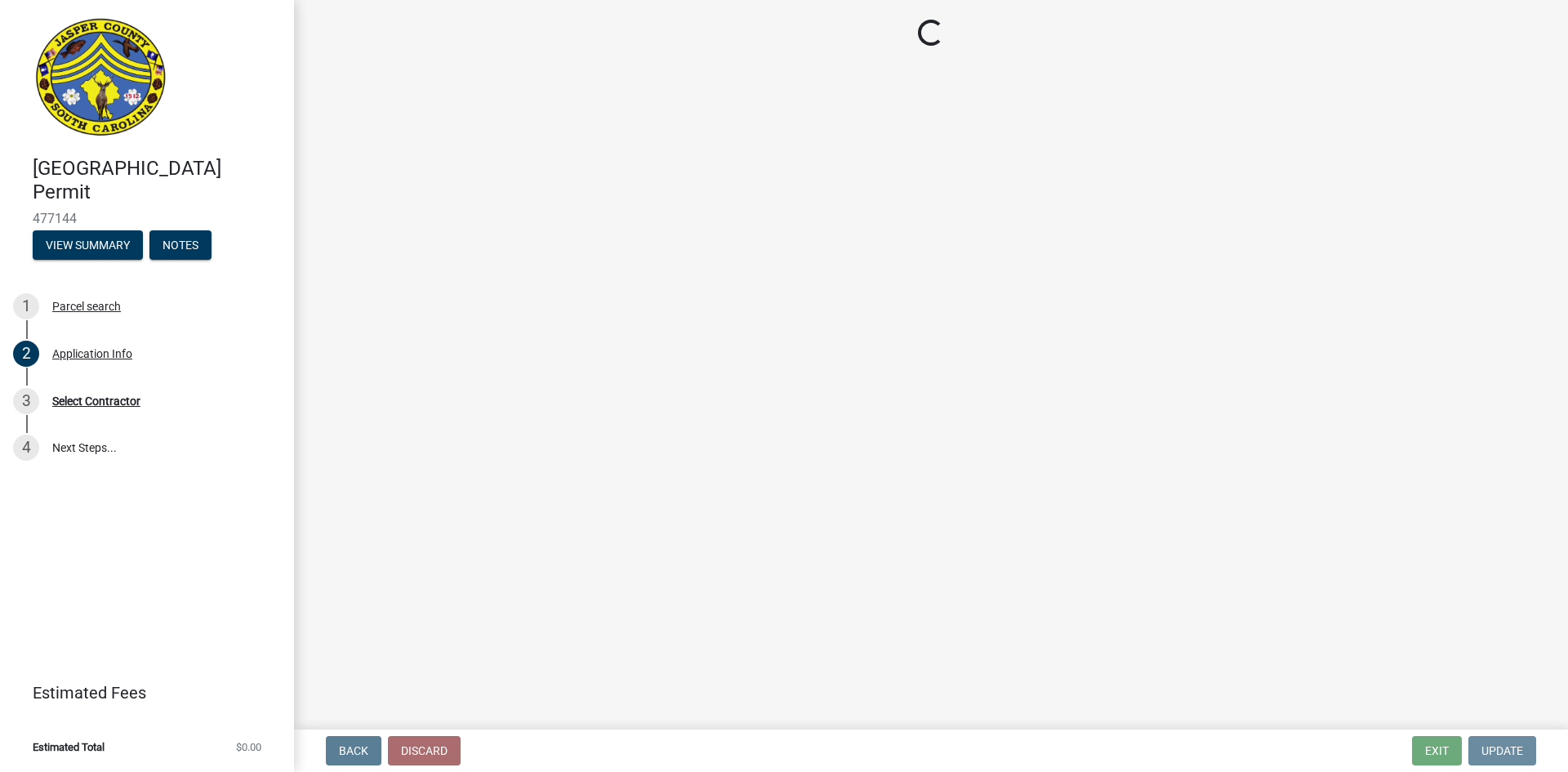
scroll to position [0, 0]
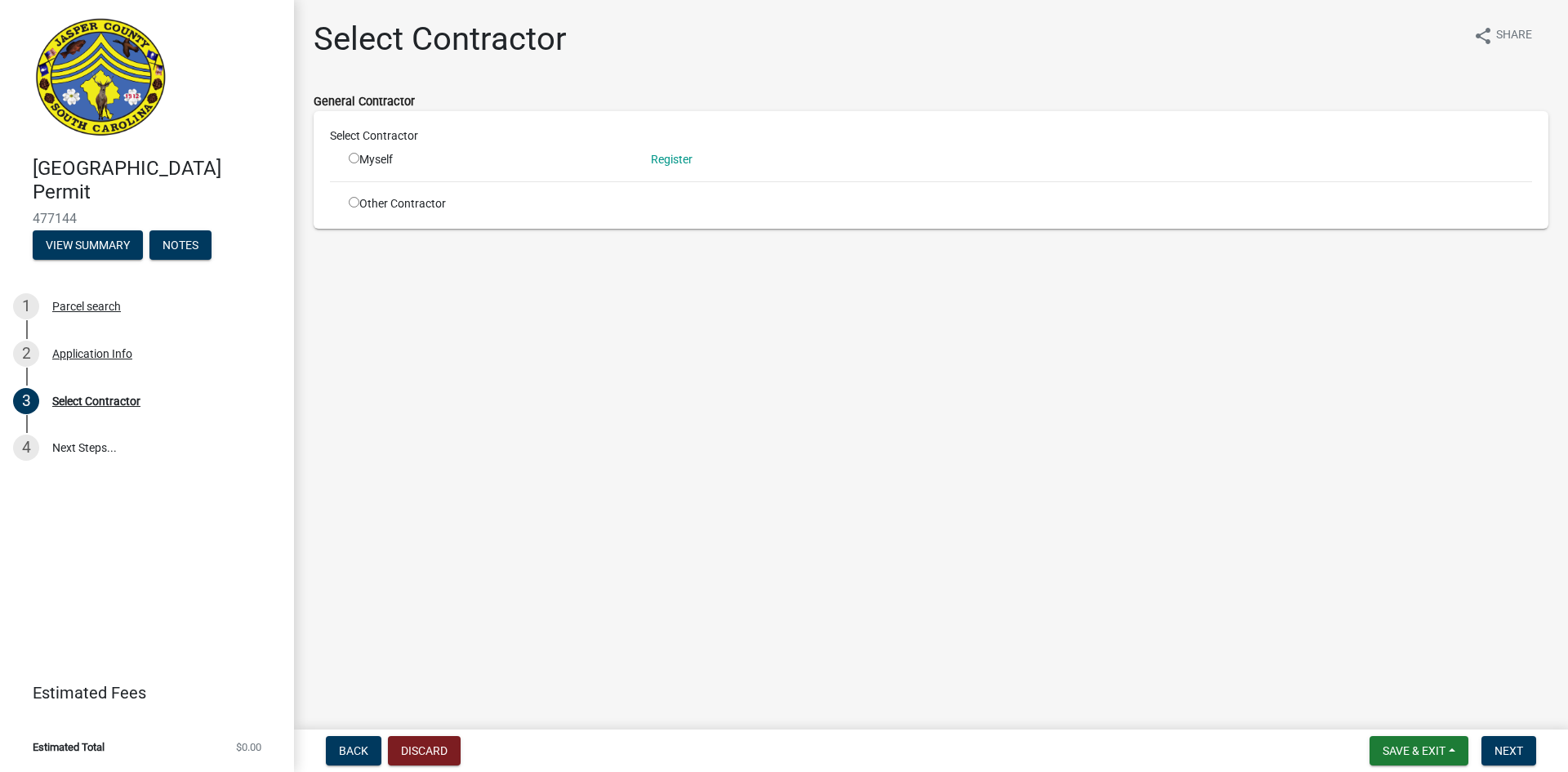
drag, startPoint x: 350, startPoint y: 202, endPoint x: 369, endPoint y: 221, distance: 26.9
click at [351, 202] on input "radio" at bounding box center [353, 202] width 11 height 11
radio input "true"
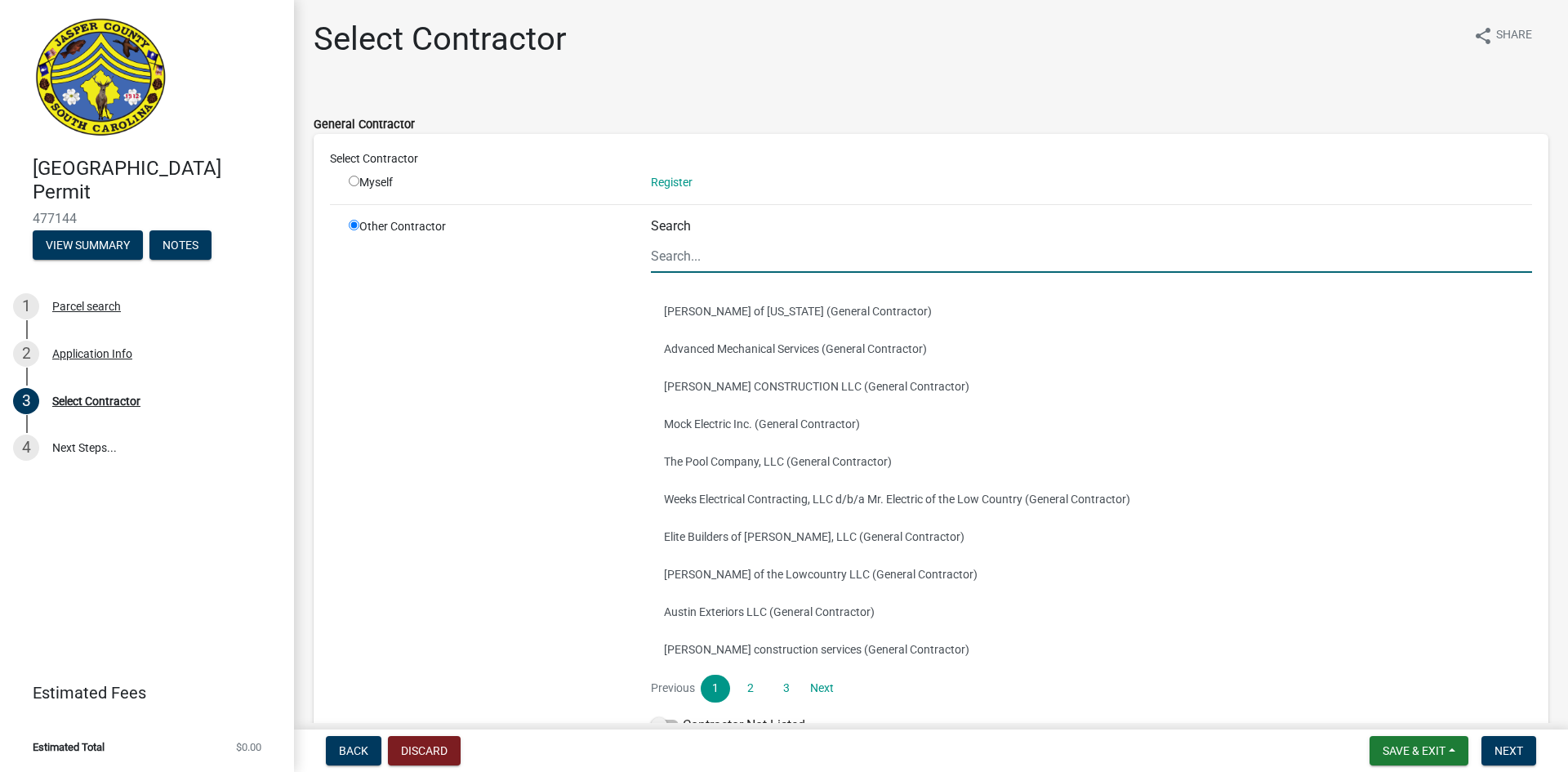
click at [685, 247] on input "Search" at bounding box center [1092, 256] width 882 height 33
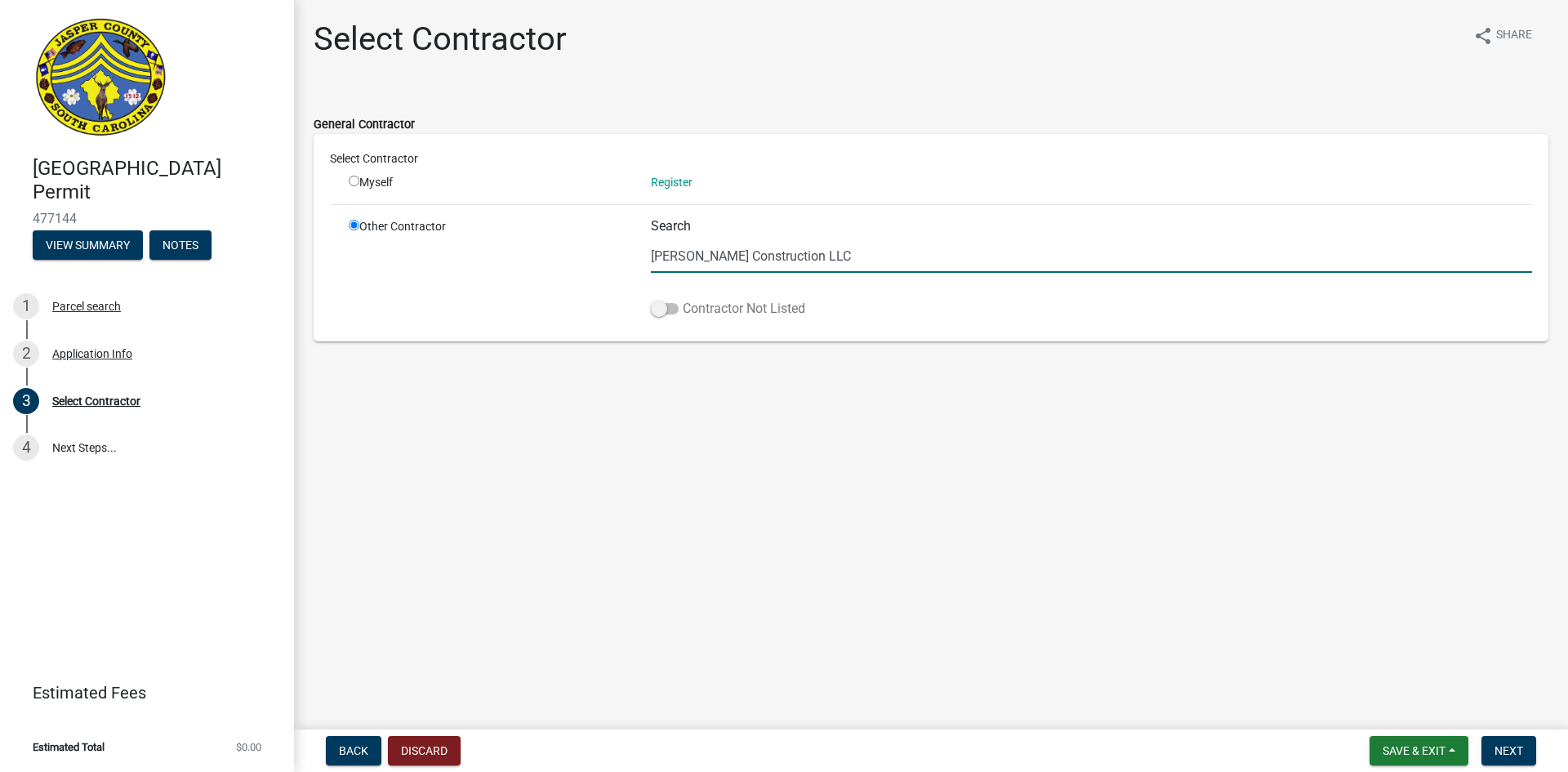
type input "[PERSON_NAME] Construction LLC"
drag, startPoint x: 657, startPoint y: 312, endPoint x: 758, endPoint y: 317, distance: 101.1
click at [658, 312] on span at bounding box center [665, 308] width 27 height 12
click at [682, 299] on input "Contractor Not Listed" at bounding box center [682, 299] width 0 height 0
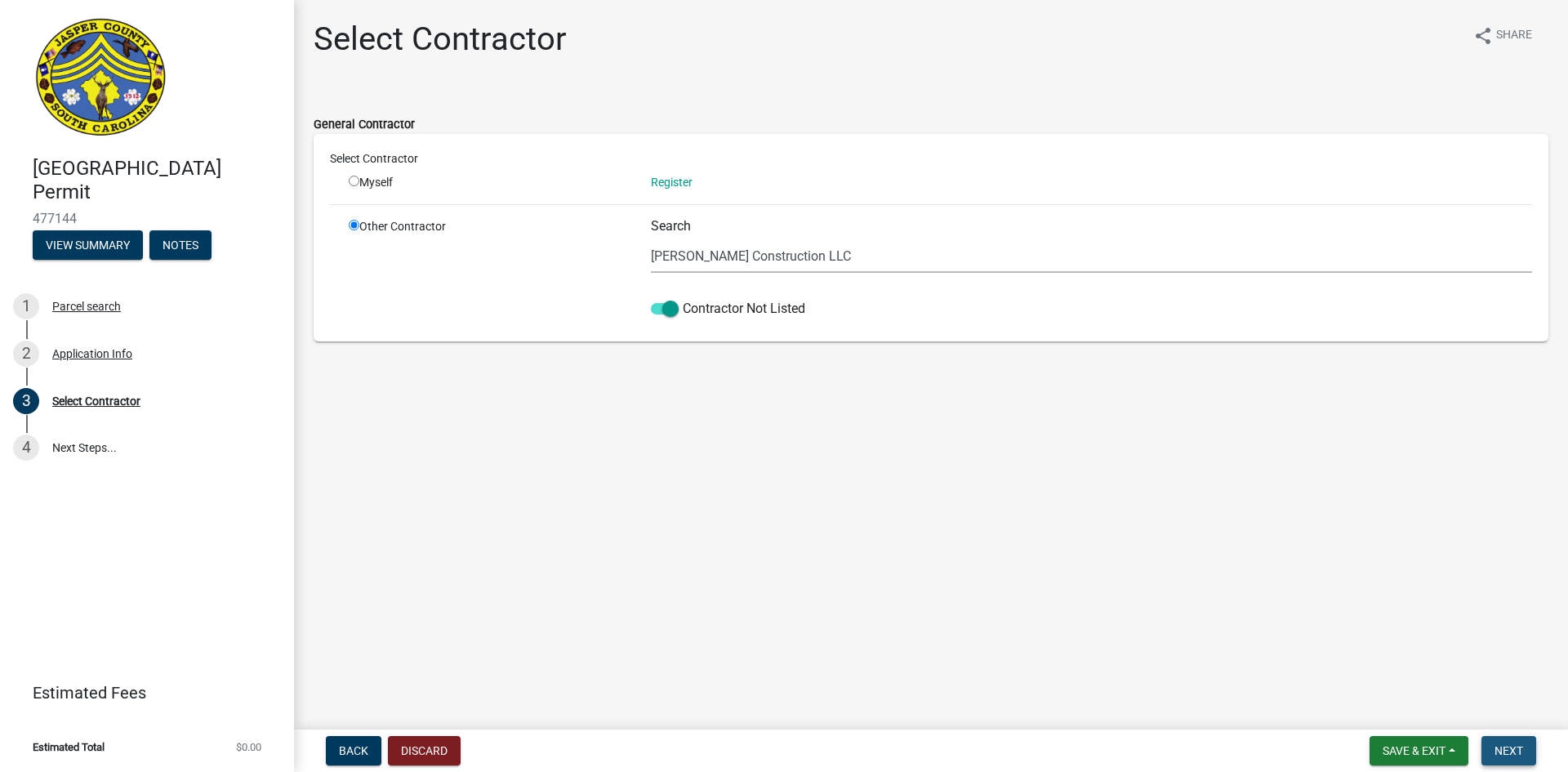
click at [1510, 746] on span "Next" at bounding box center [1508, 750] width 28 height 13
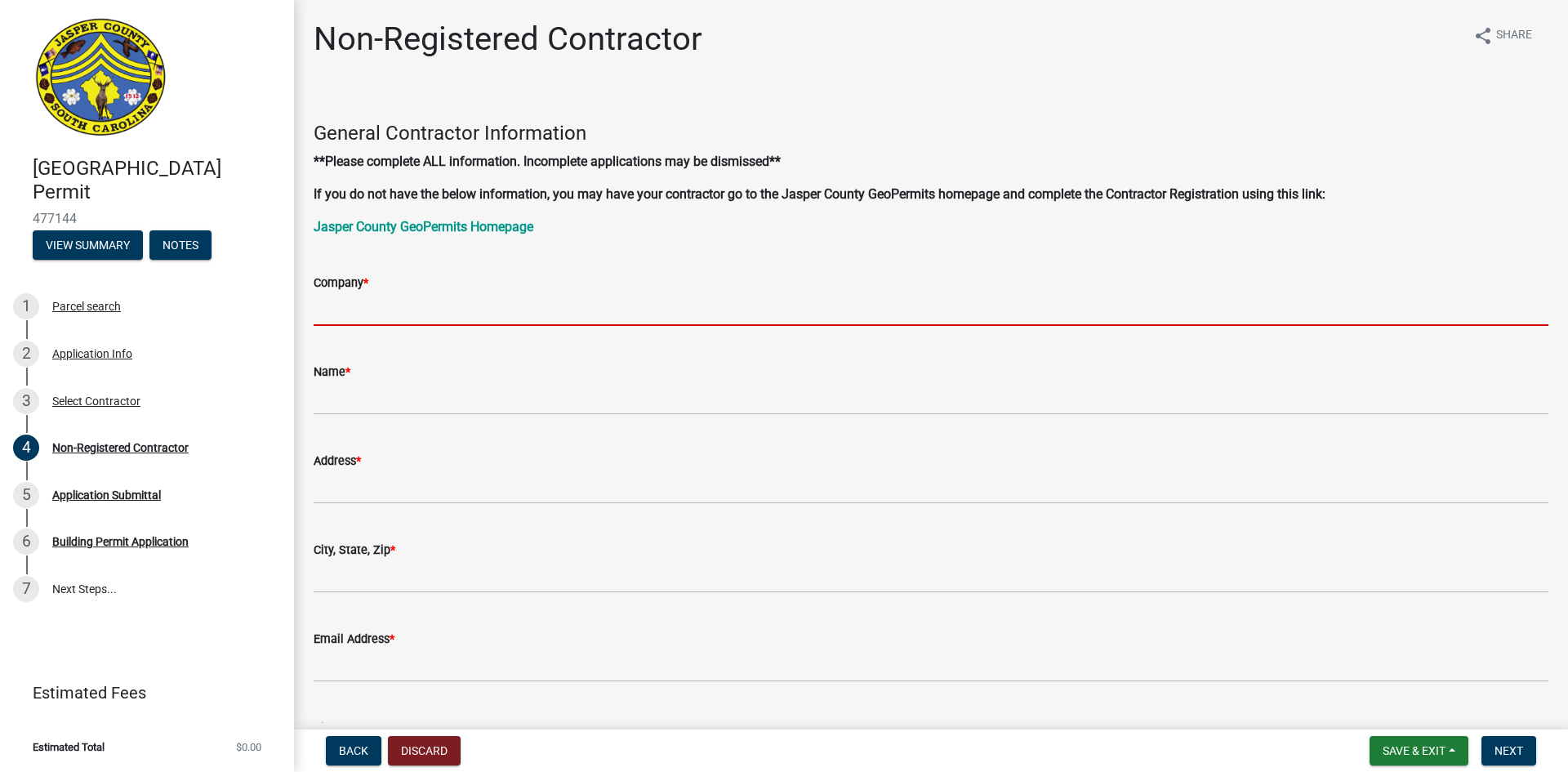
click at [351, 311] on input "Company *" at bounding box center [930, 309] width 1235 height 33
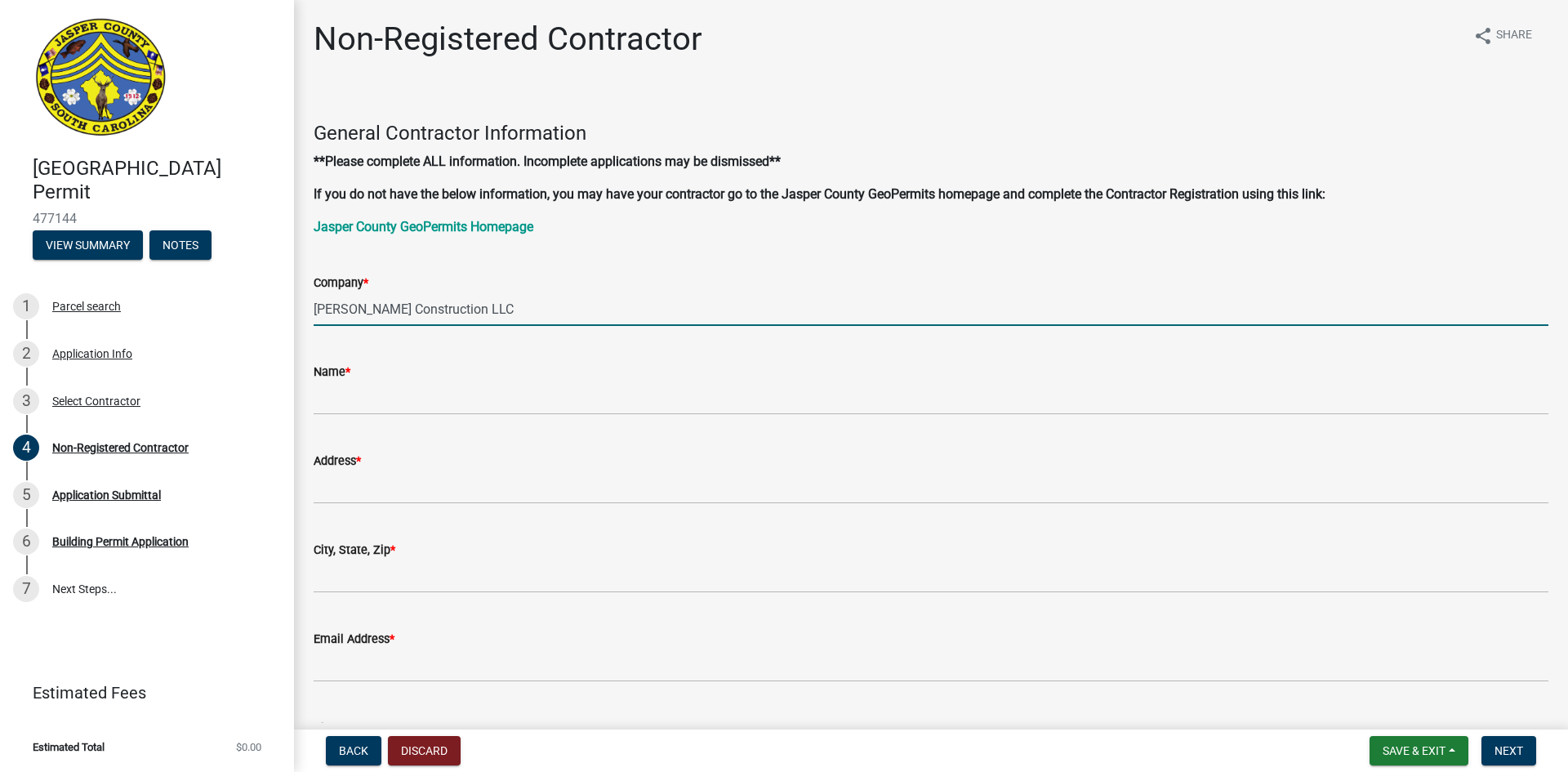
type input "[PERSON_NAME] Construction LLC"
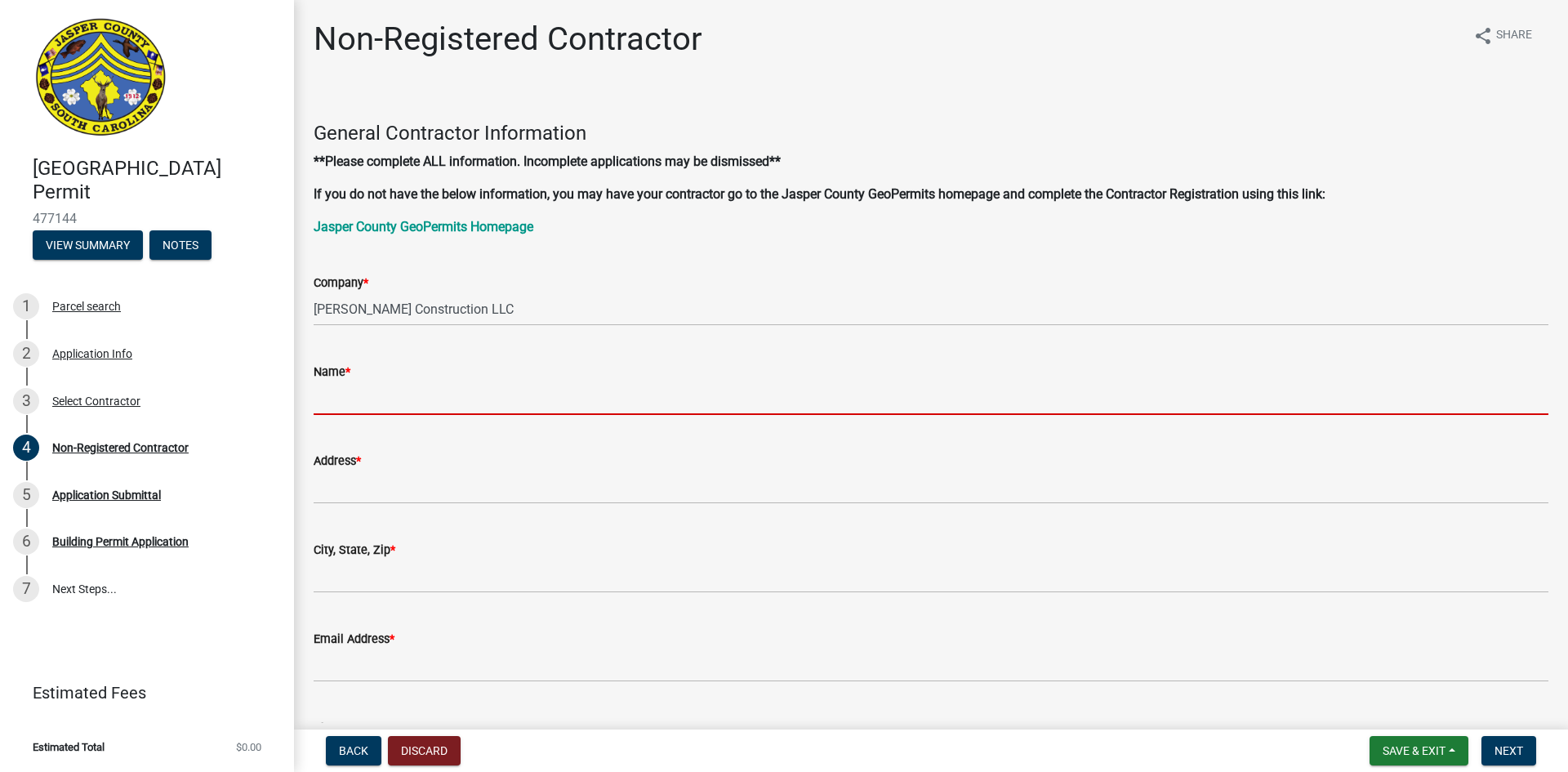
click at [354, 387] on input "Name *" at bounding box center [930, 398] width 1235 height 33
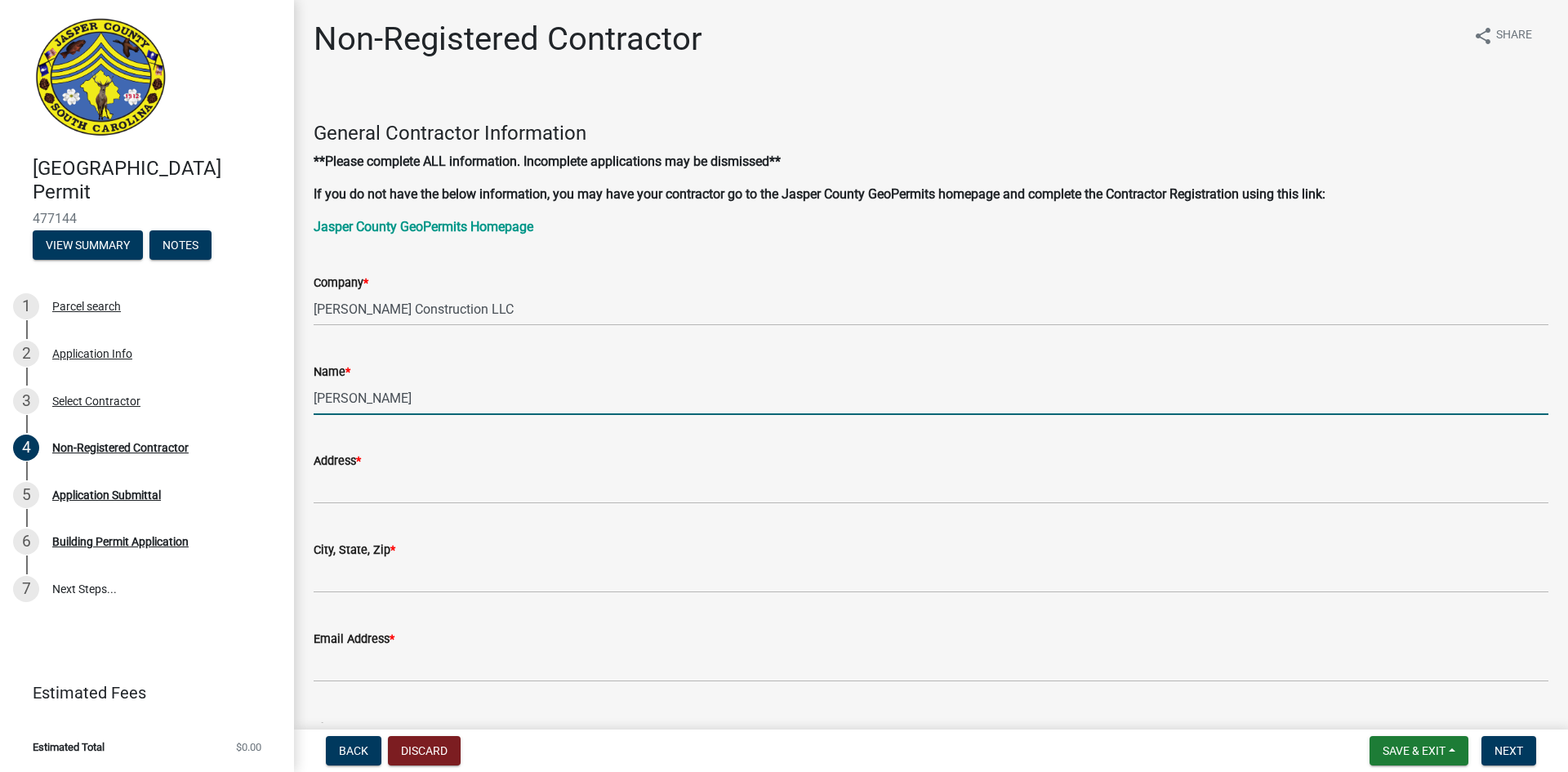
type input "[PERSON_NAME]"
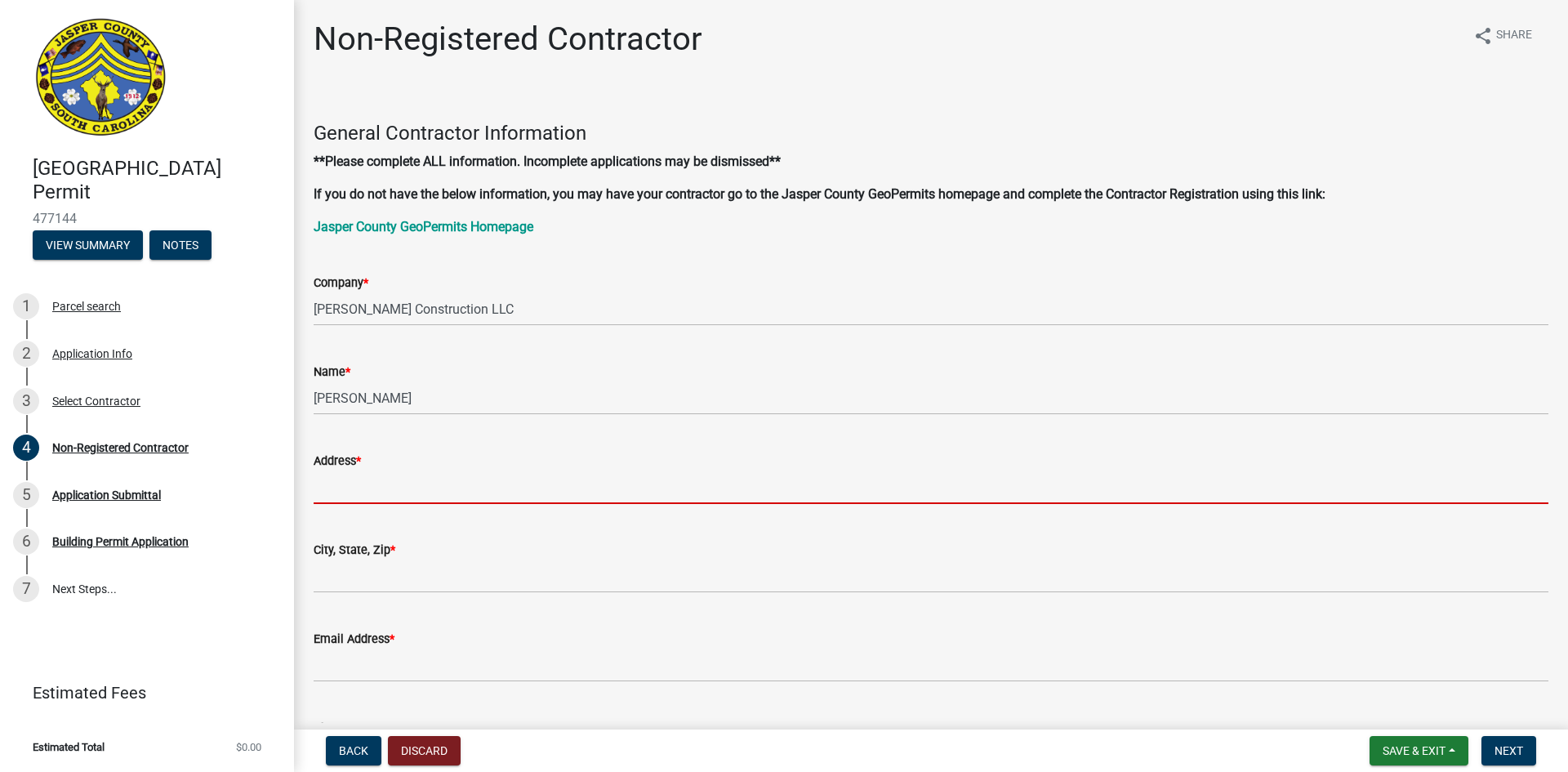
click at [350, 470] on input "Address *" at bounding box center [930, 487] width 1235 height 33
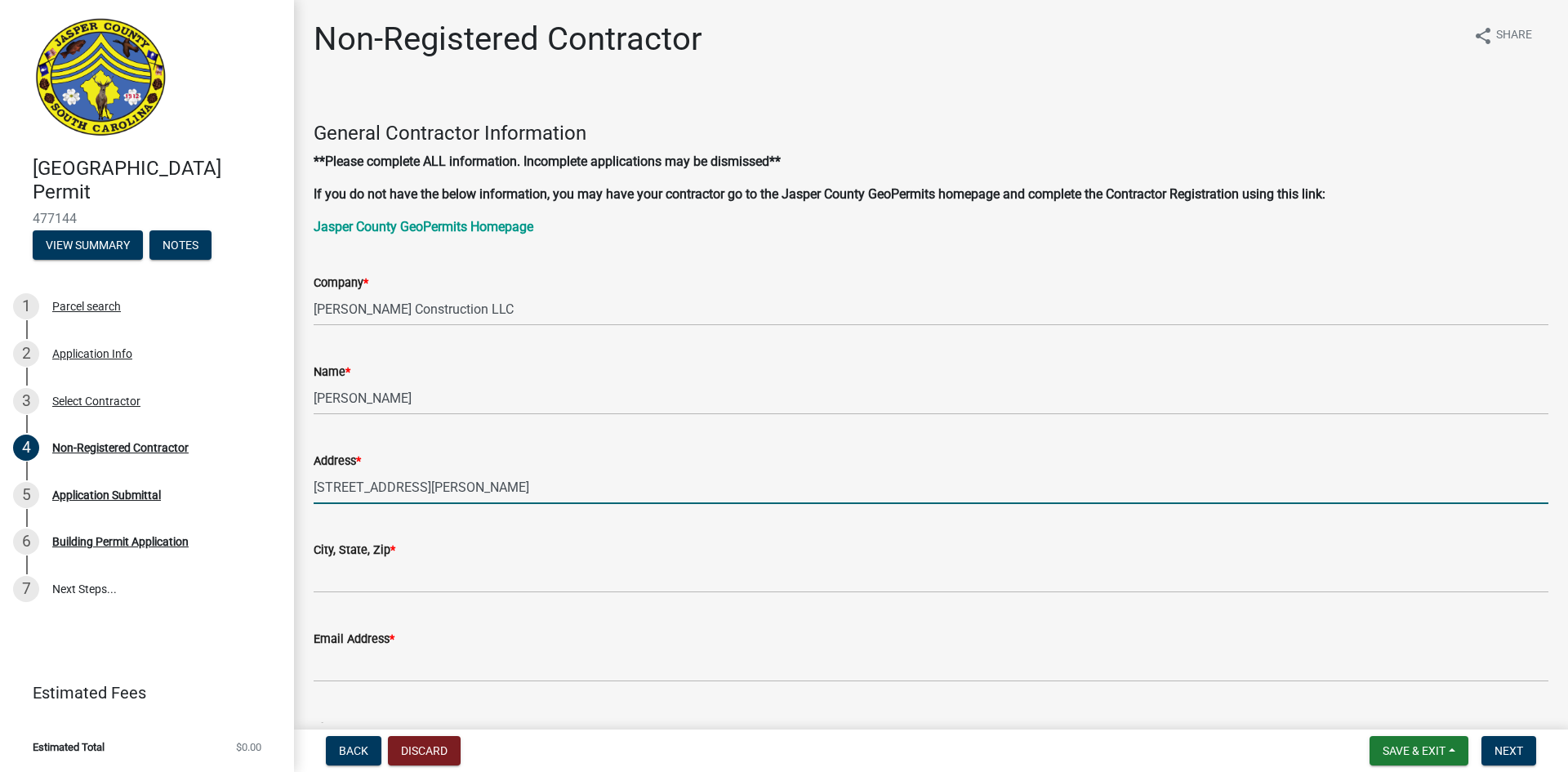
type input "[STREET_ADDRESS][PERSON_NAME]"
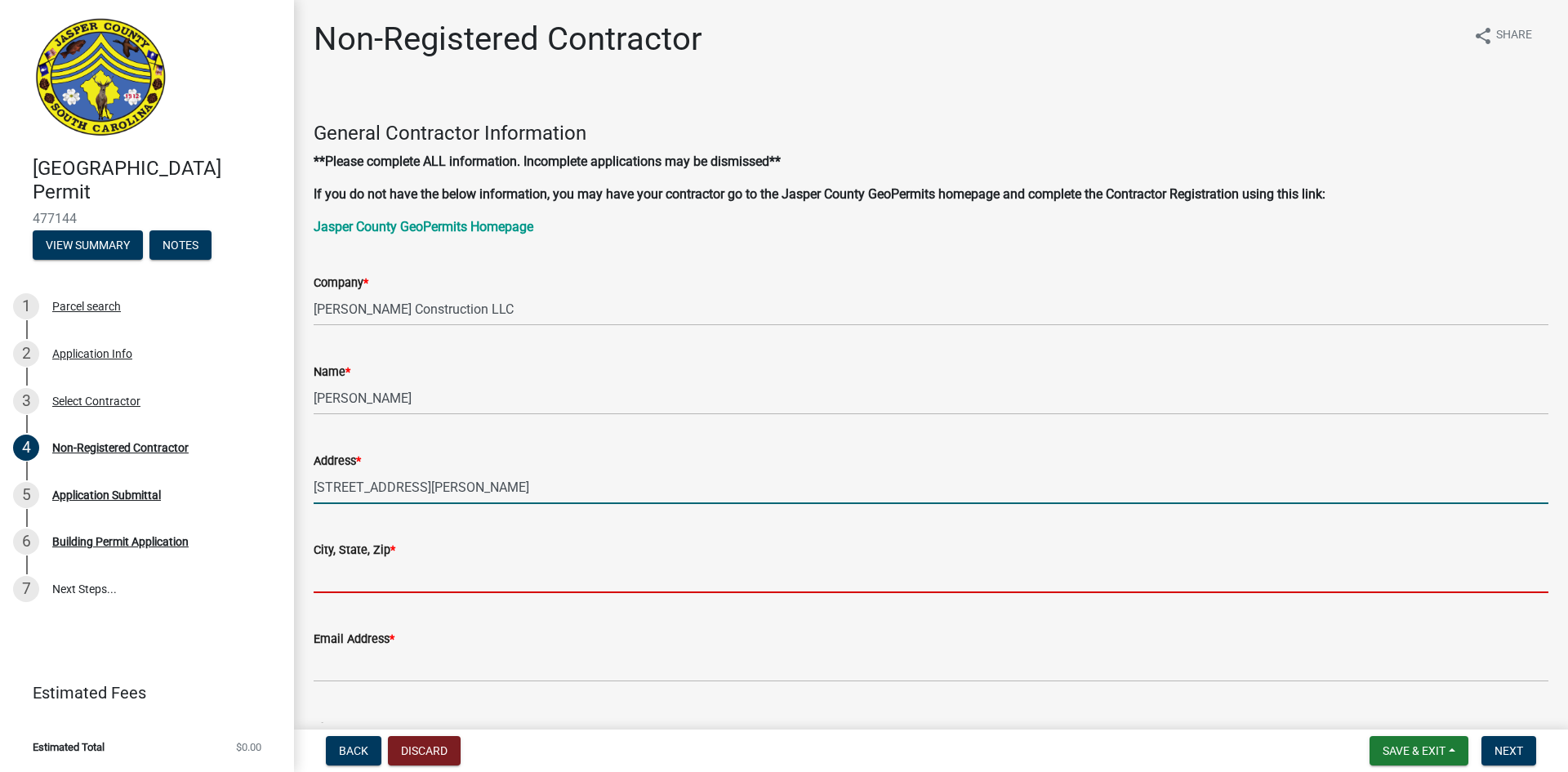
click at [342, 573] on input "City, State, Zip *" at bounding box center [930, 576] width 1235 height 33
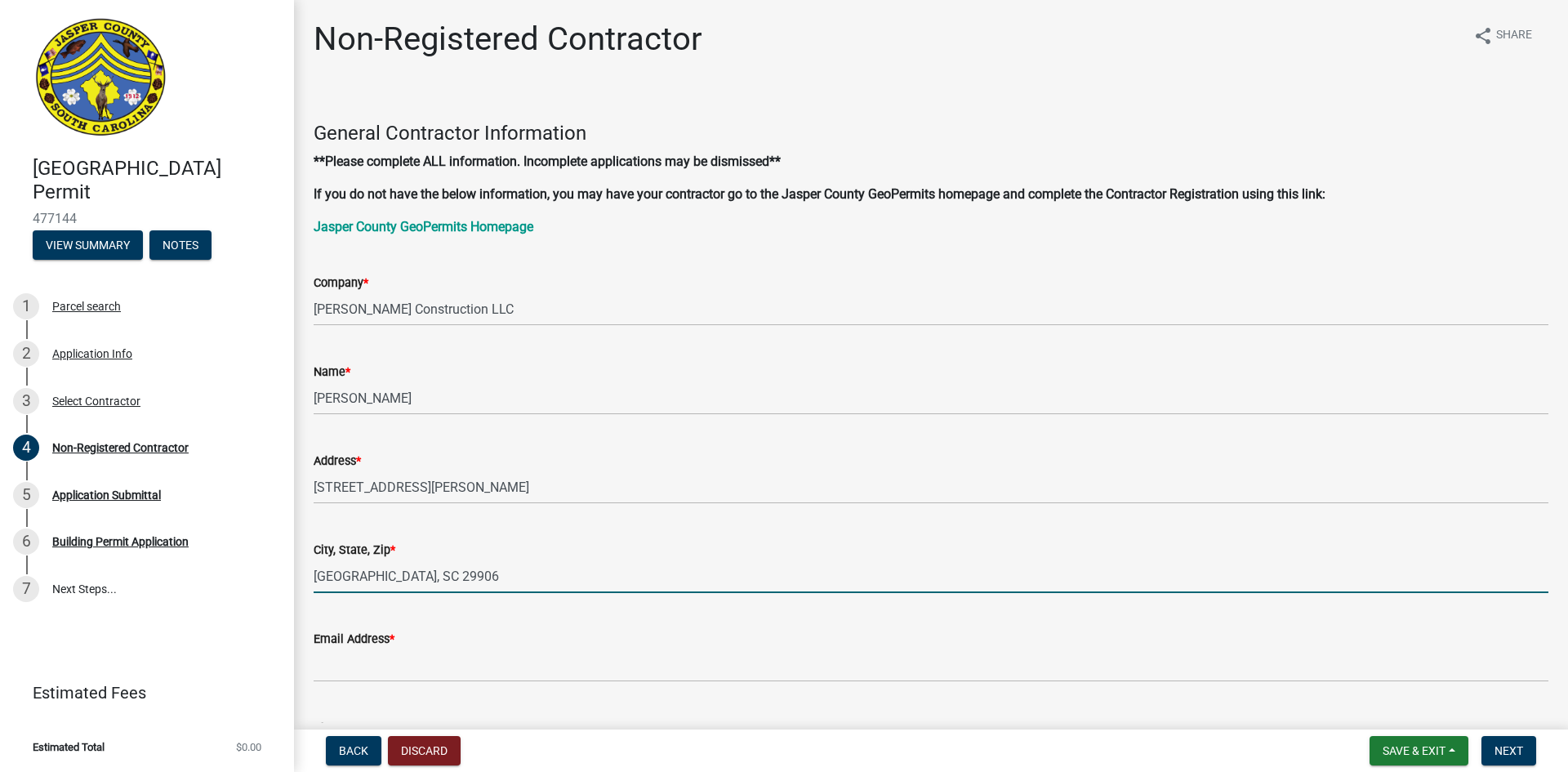
scroll to position [163, 0]
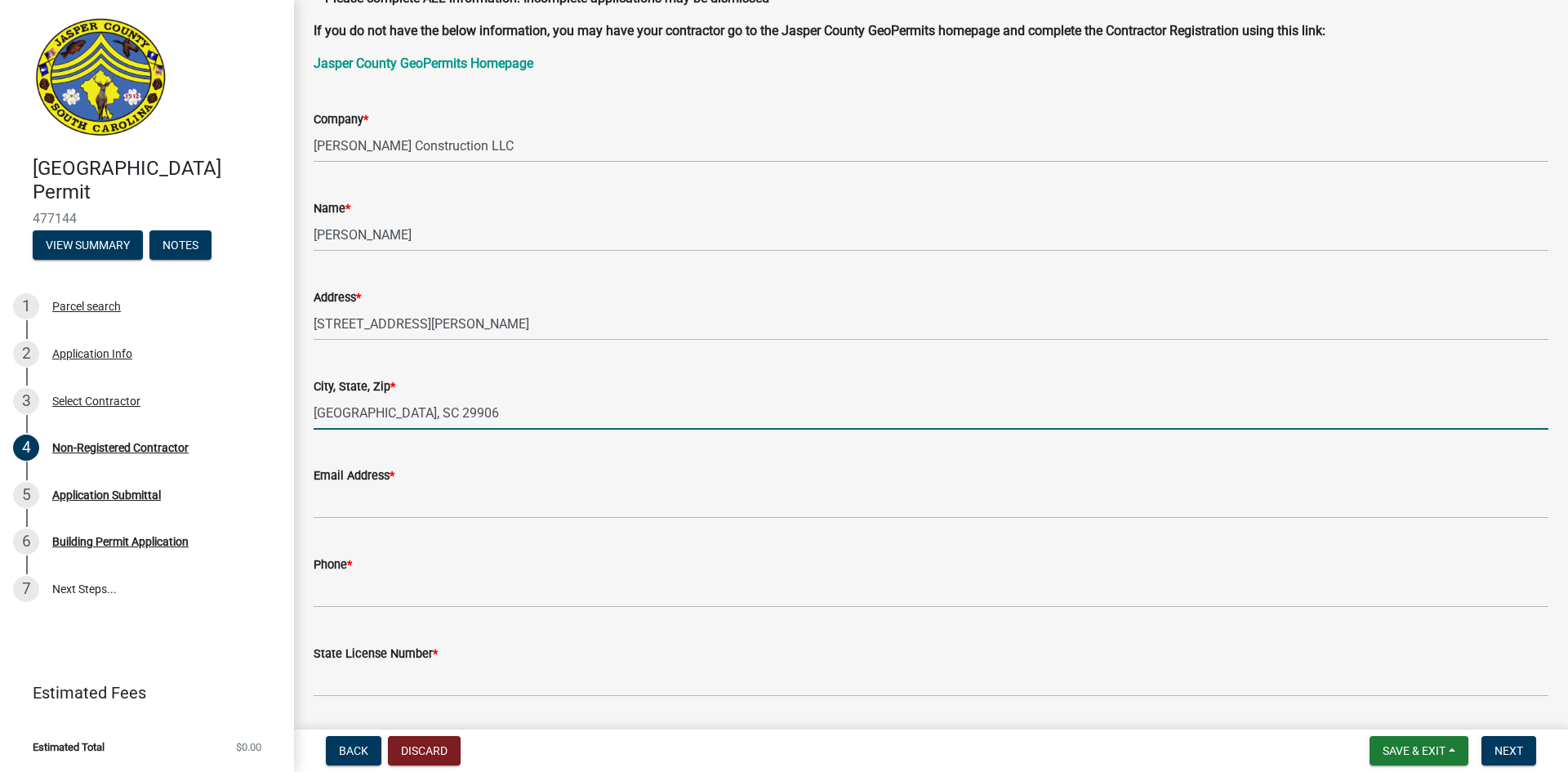
type input "[GEOGRAPHIC_DATA], SC 29906"
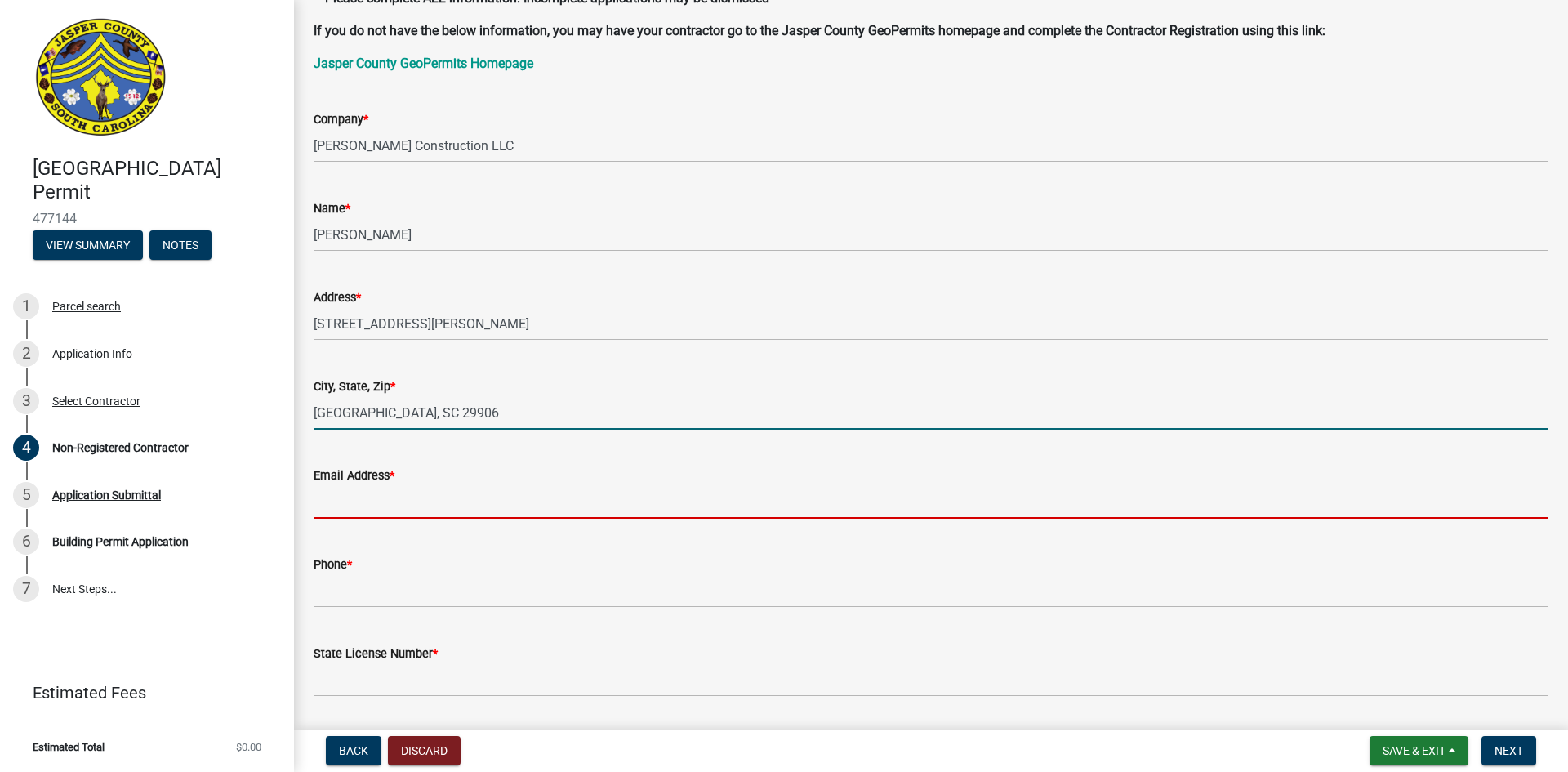
click at [362, 504] on input "Email Address *" at bounding box center [930, 502] width 1235 height 33
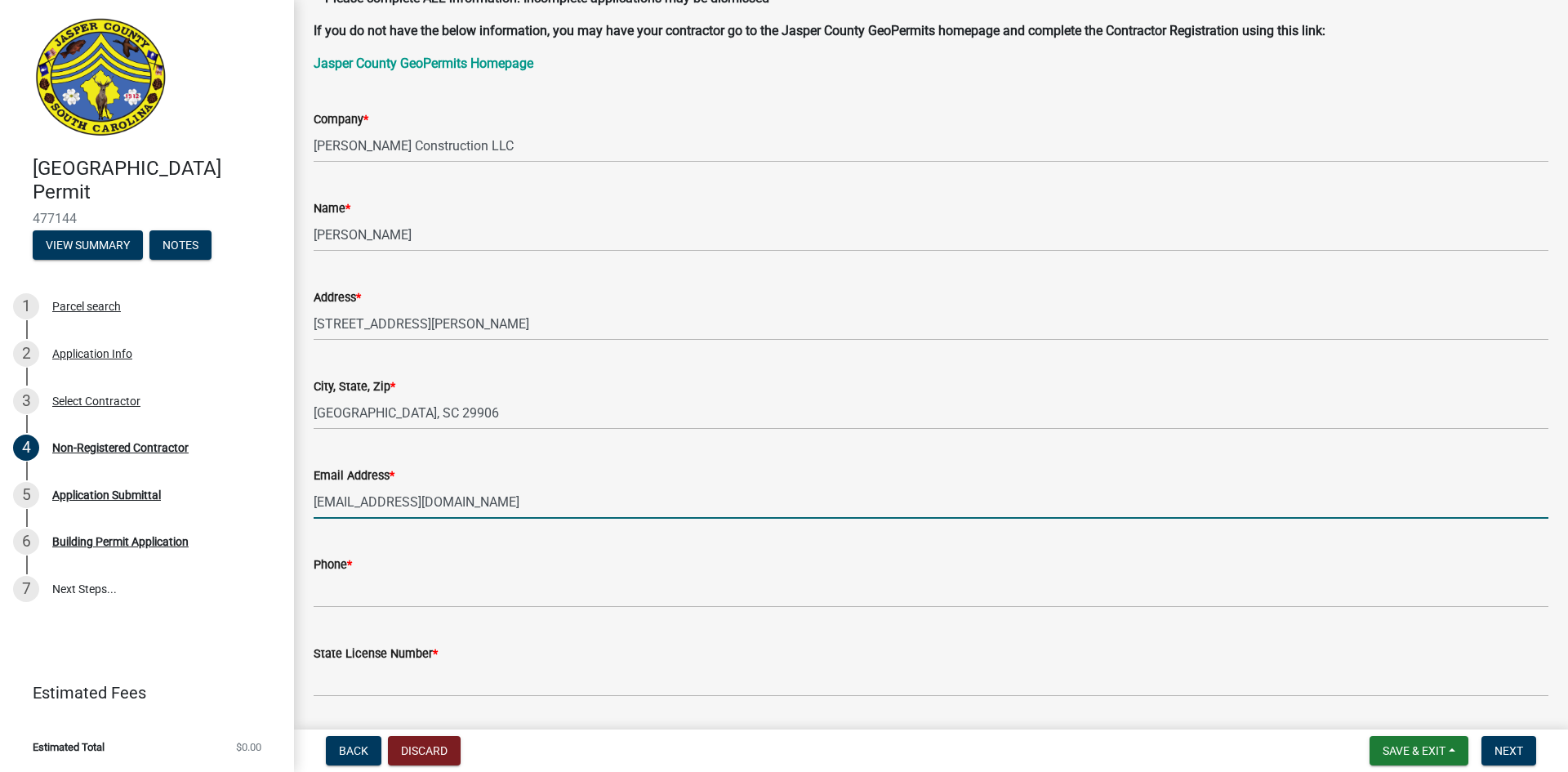
type input "[EMAIL_ADDRESS][DOMAIN_NAME]"
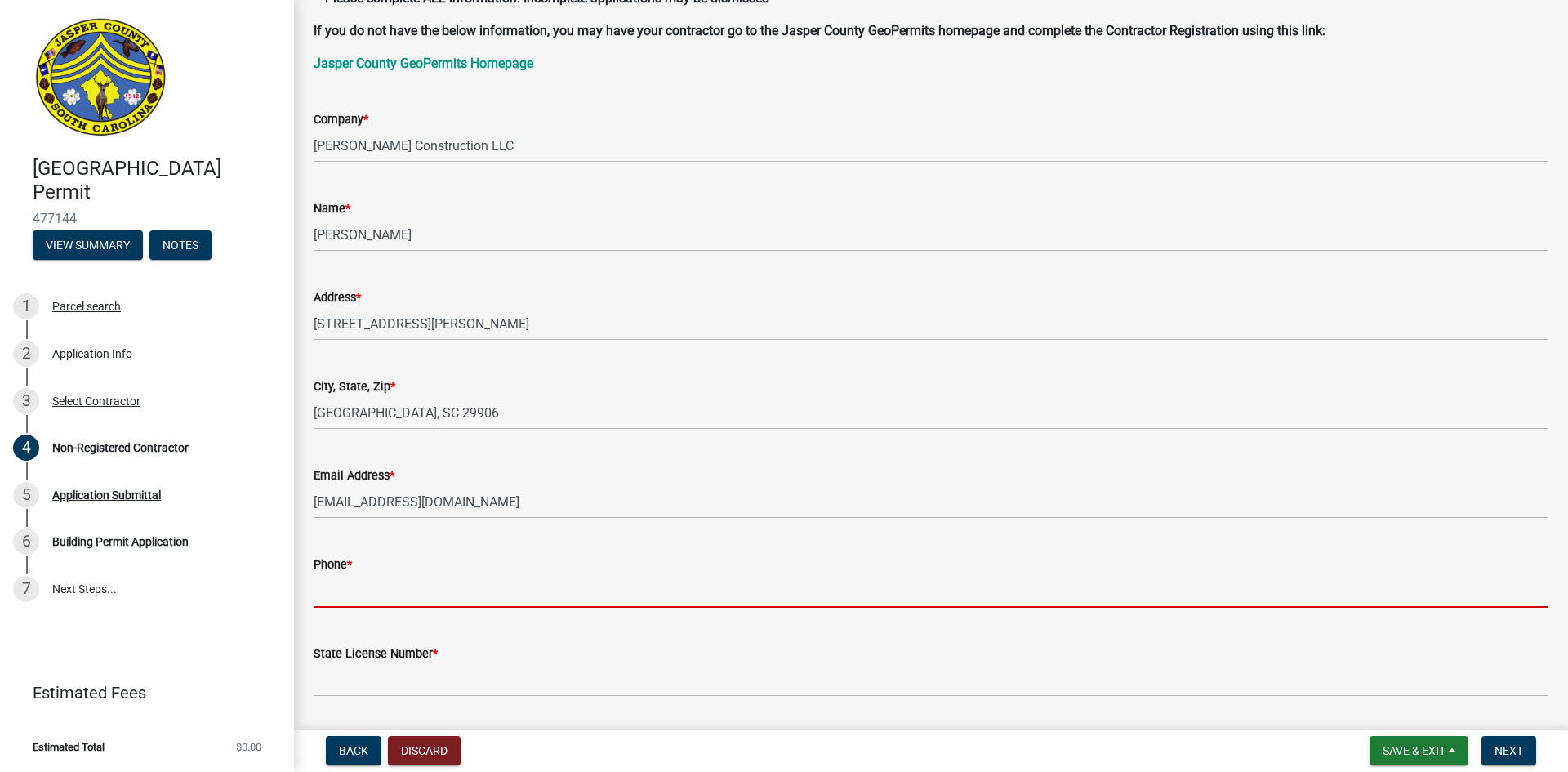
click at [409, 584] on input "Phone *" at bounding box center [930, 590] width 1235 height 33
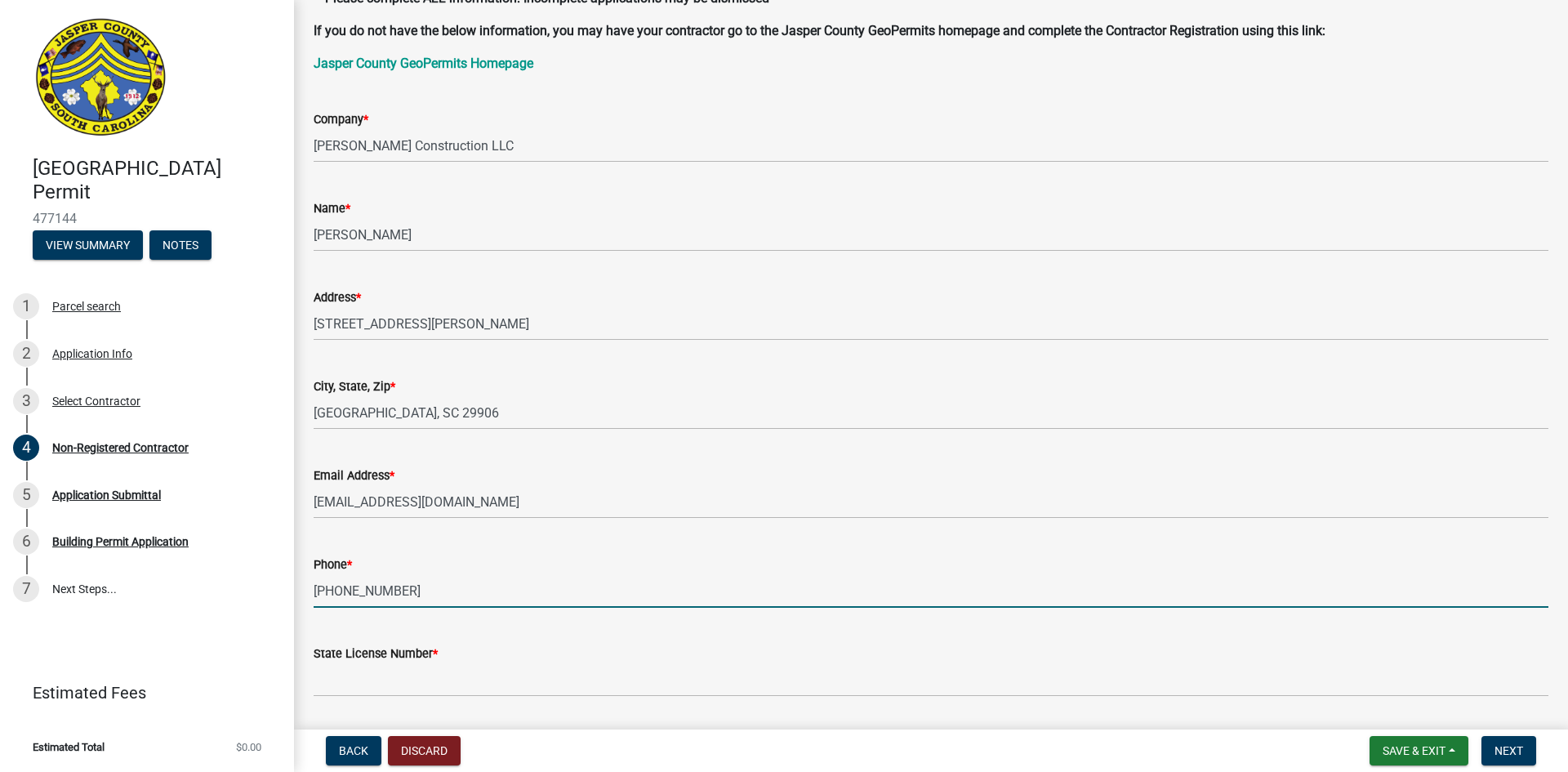
type input "[PHONE_NUMBER]"
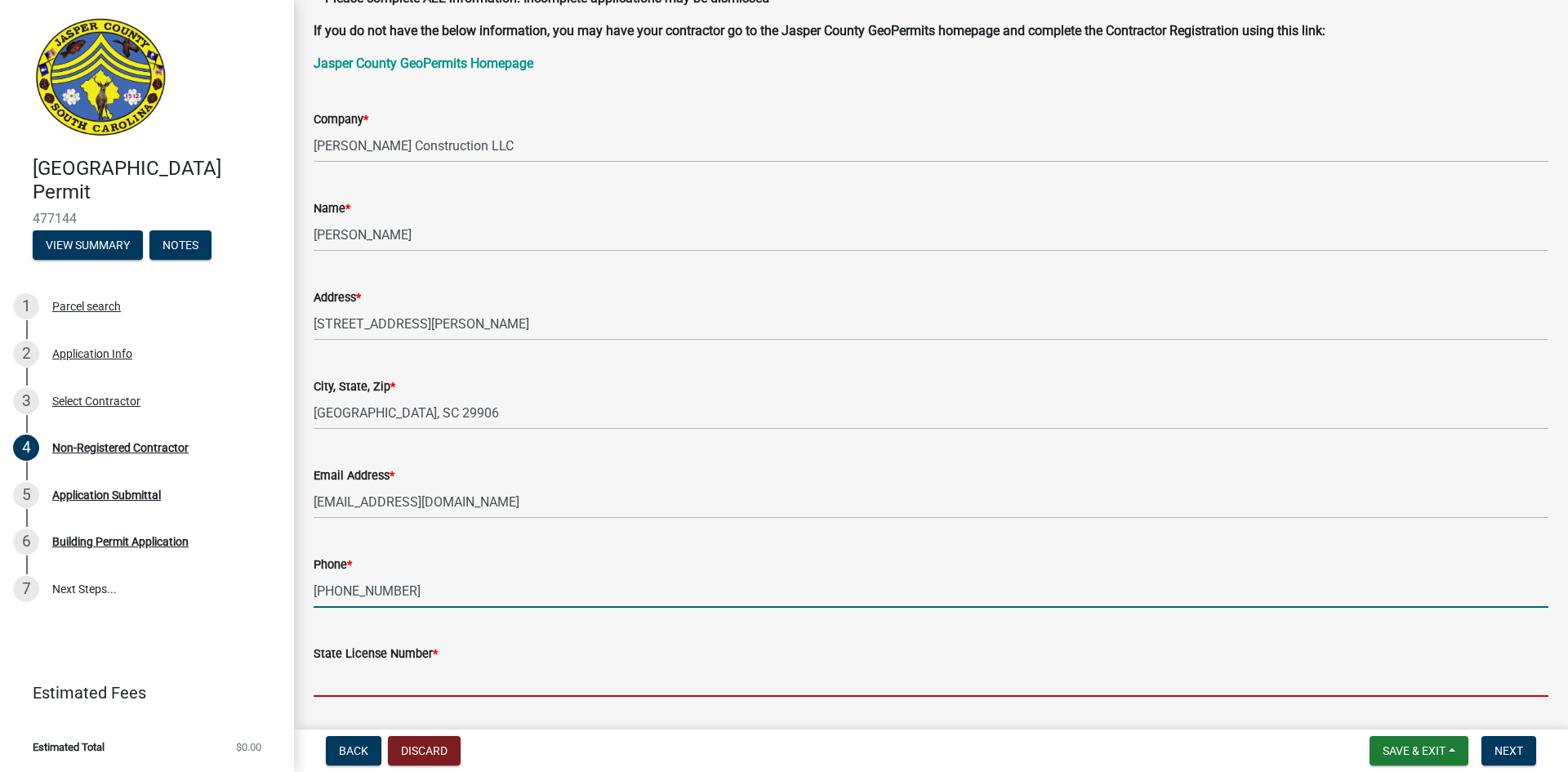
click at [397, 683] on input "State License Number *" at bounding box center [930, 679] width 1235 height 33
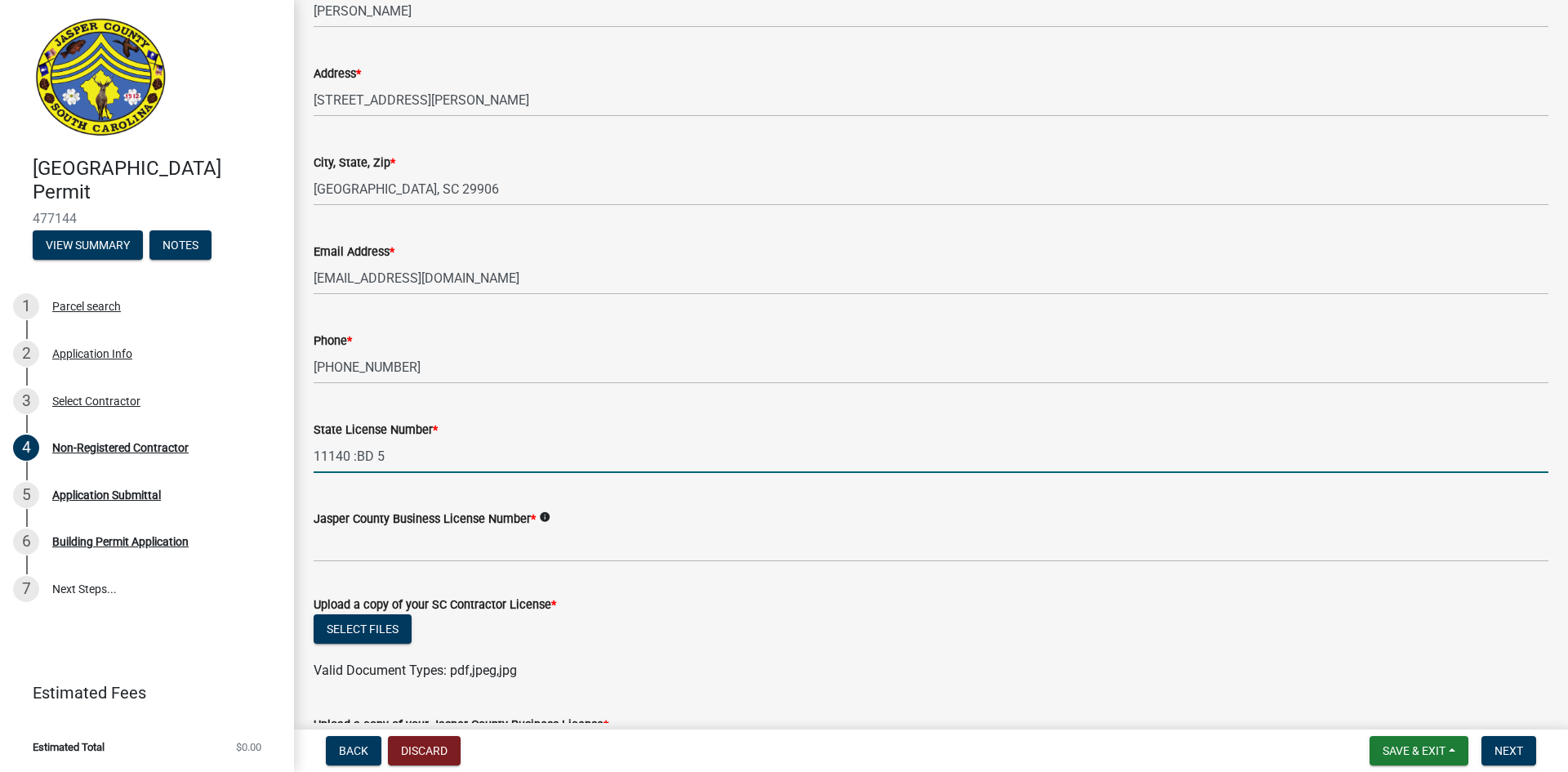
scroll to position [408, 0]
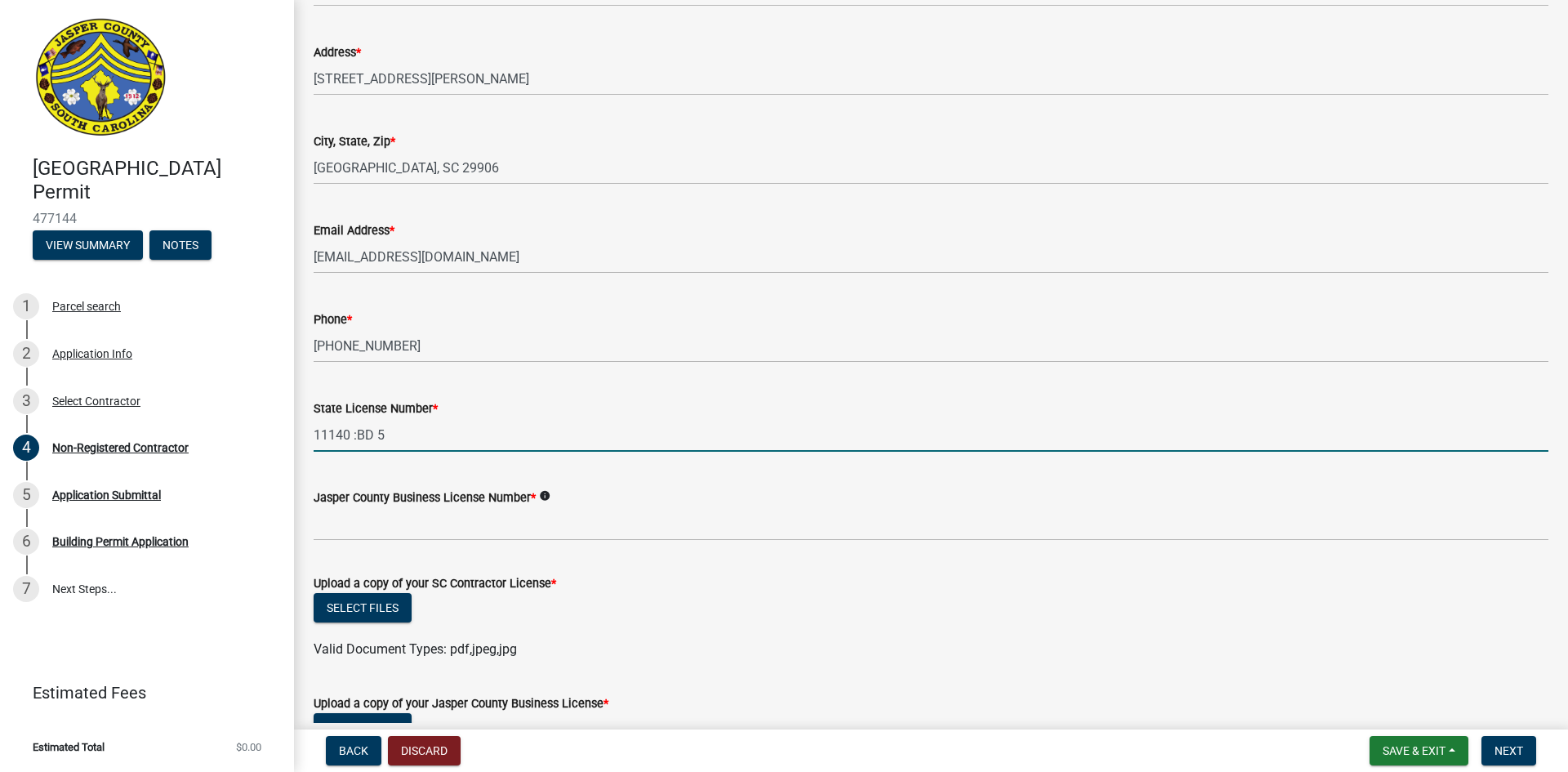
type input "11140 :BD 5"
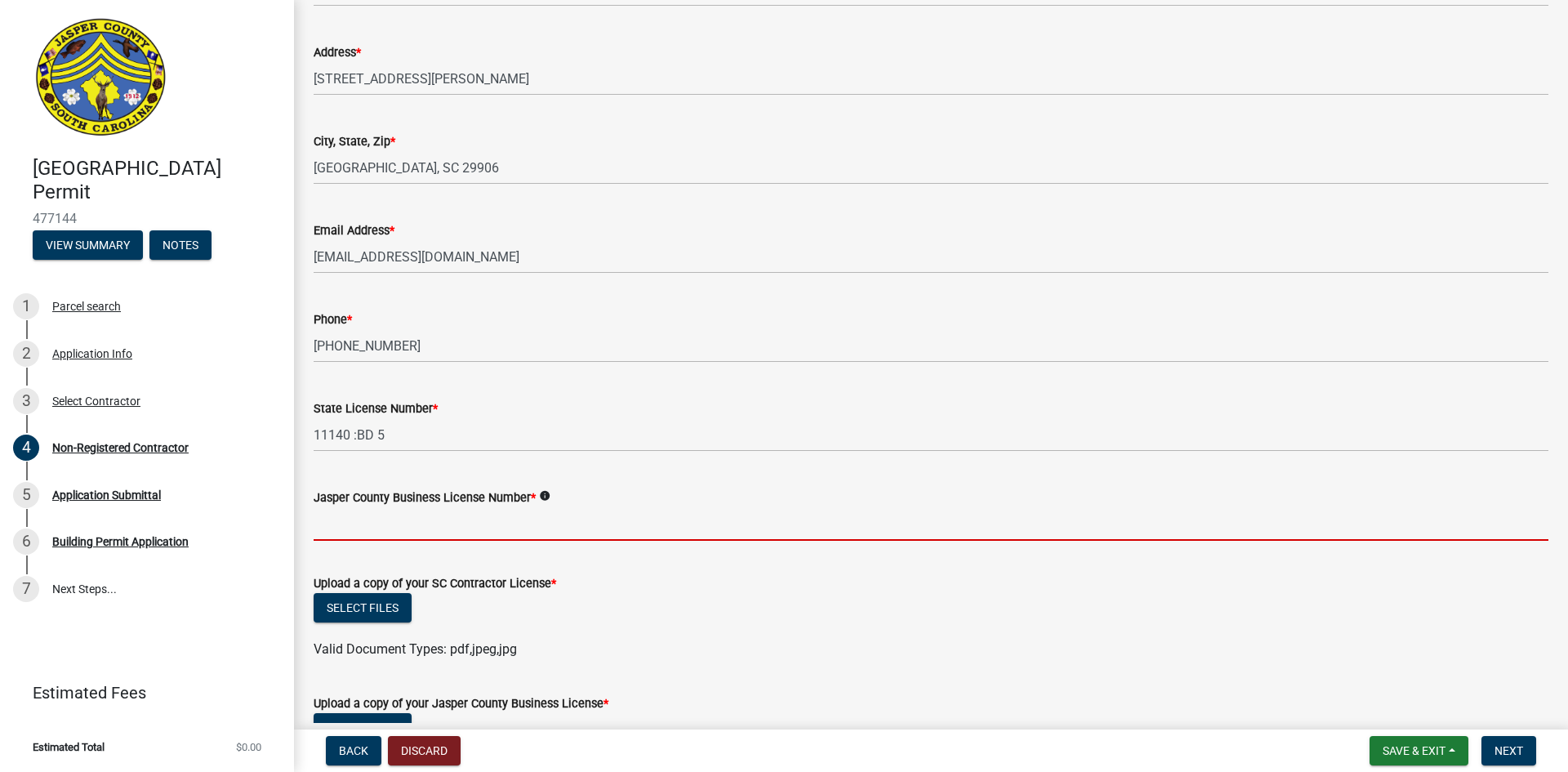
click at [378, 518] on input "Jasper County Business License Number *" at bounding box center [930, 524] width 1235 height 33
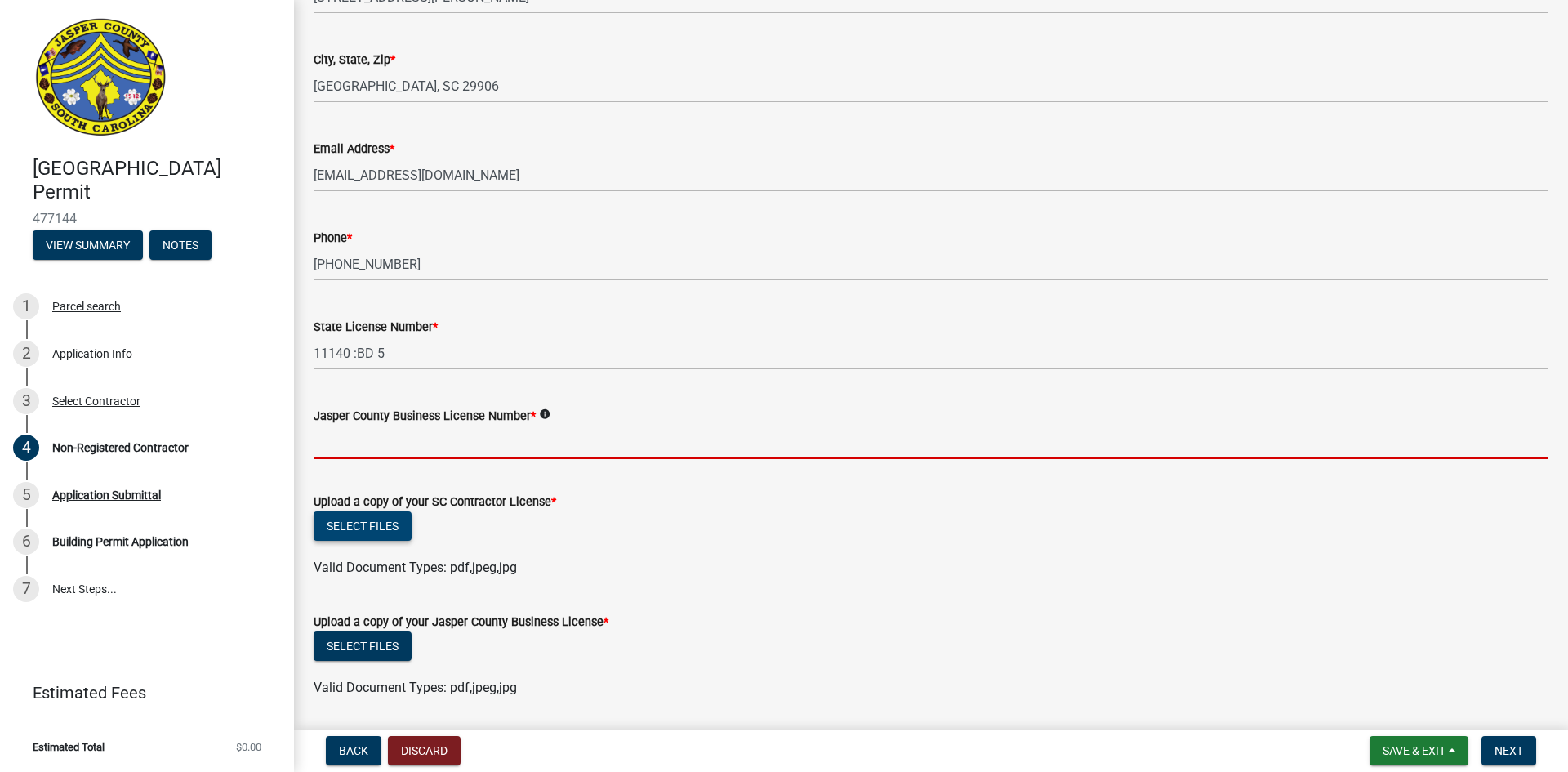
click at [355, 526] on form "Upload a copy of your SC Contractor License * Select files Valid Document Types…" at bounding box center [930, 525] width 1235 height 105
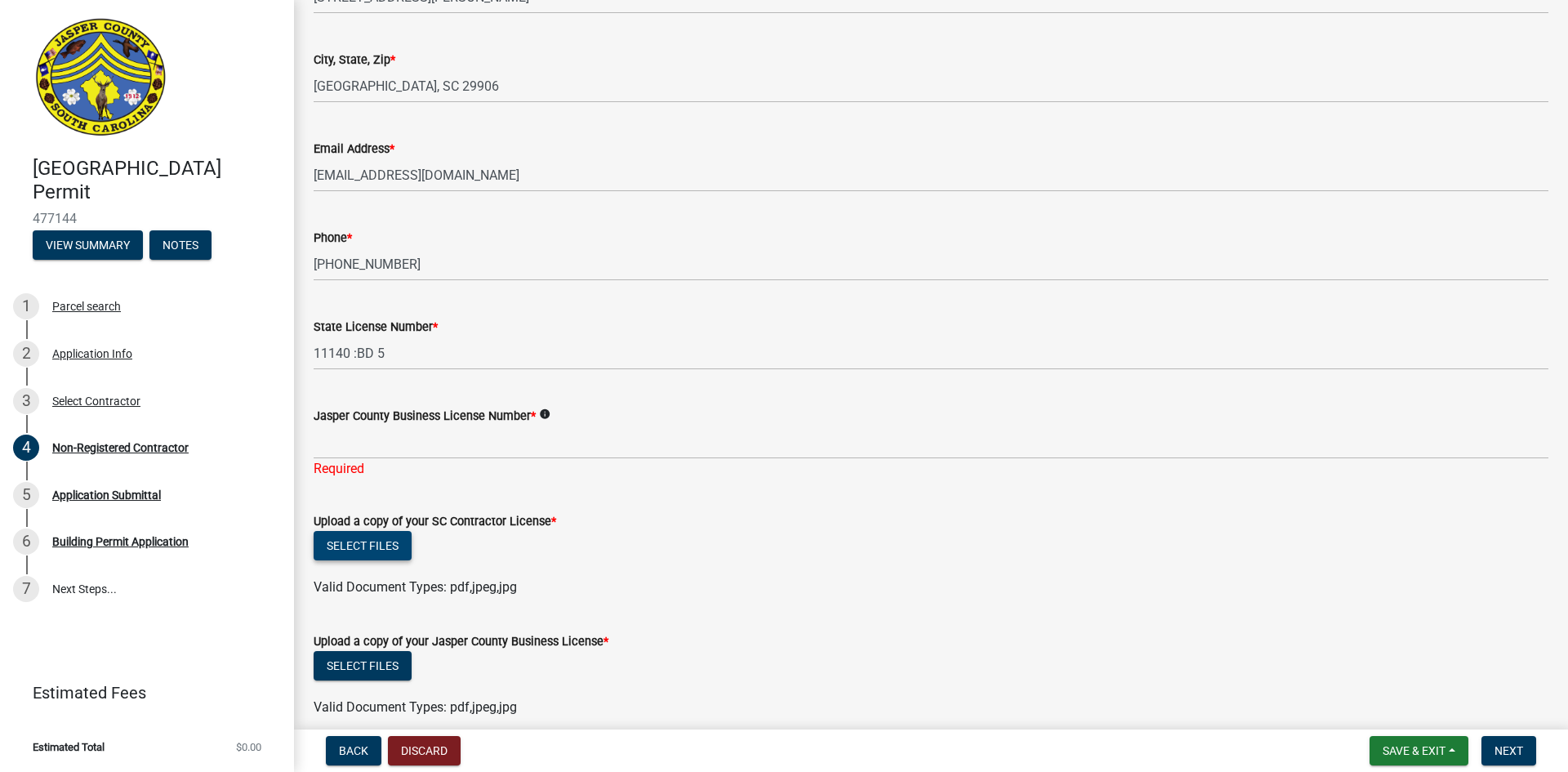
click at [376, 547] on button "Select files" at bounding box center [362, 546] width 98 height 29
click at [371, 552] on button "Select files" at bounding box center [362, 546] width 98 height 29
click at [351, 549] on button "Select files" at bounding box center [362, 546] width 98 height 29
click at [375, 538] on button "Select files" at bounding box center [362, 546] width 98 height 29
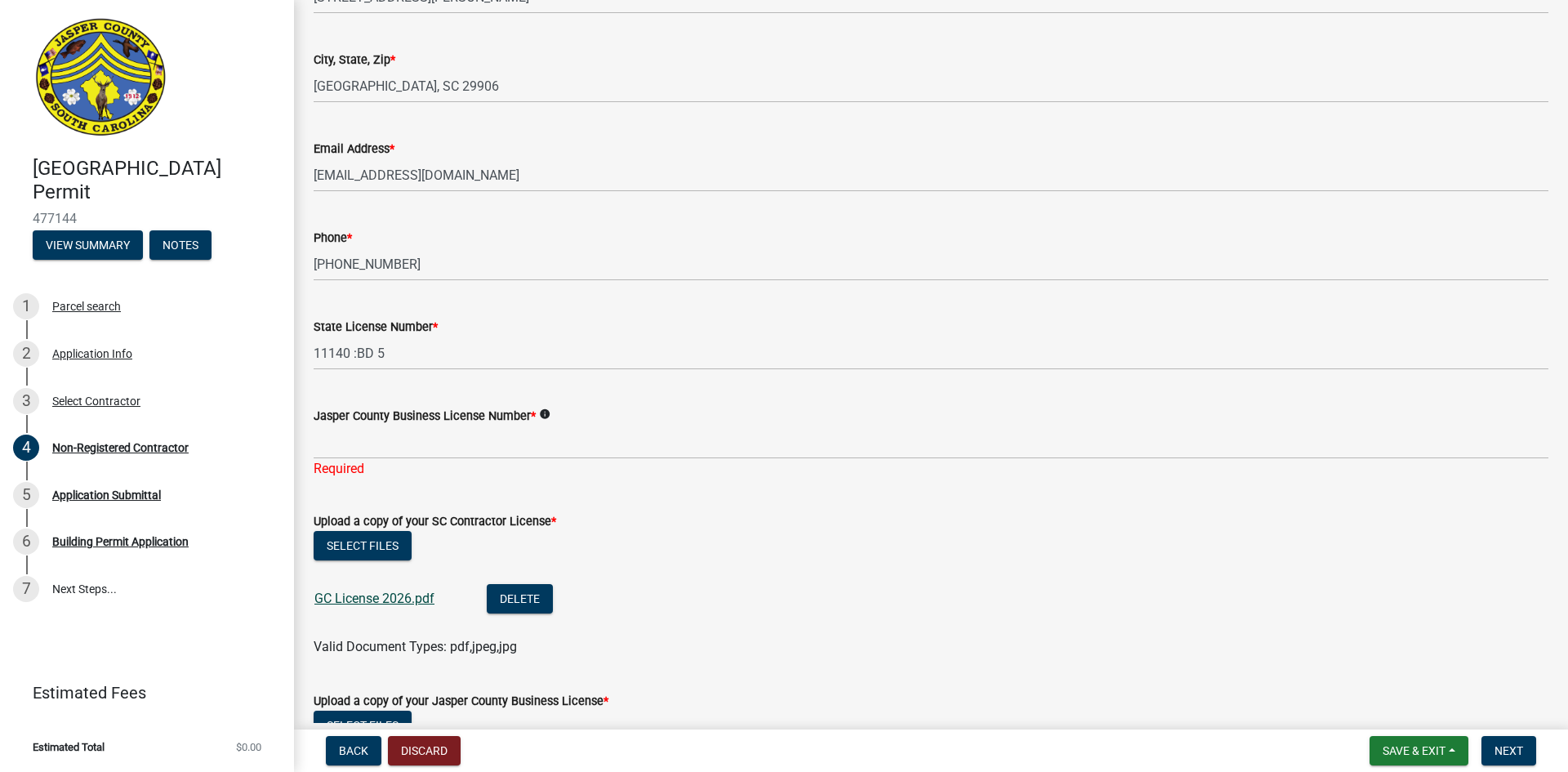
click at [352, 600] on link "GC License 2026.pdf" at bounding box center [374, 598] width 120 height 16
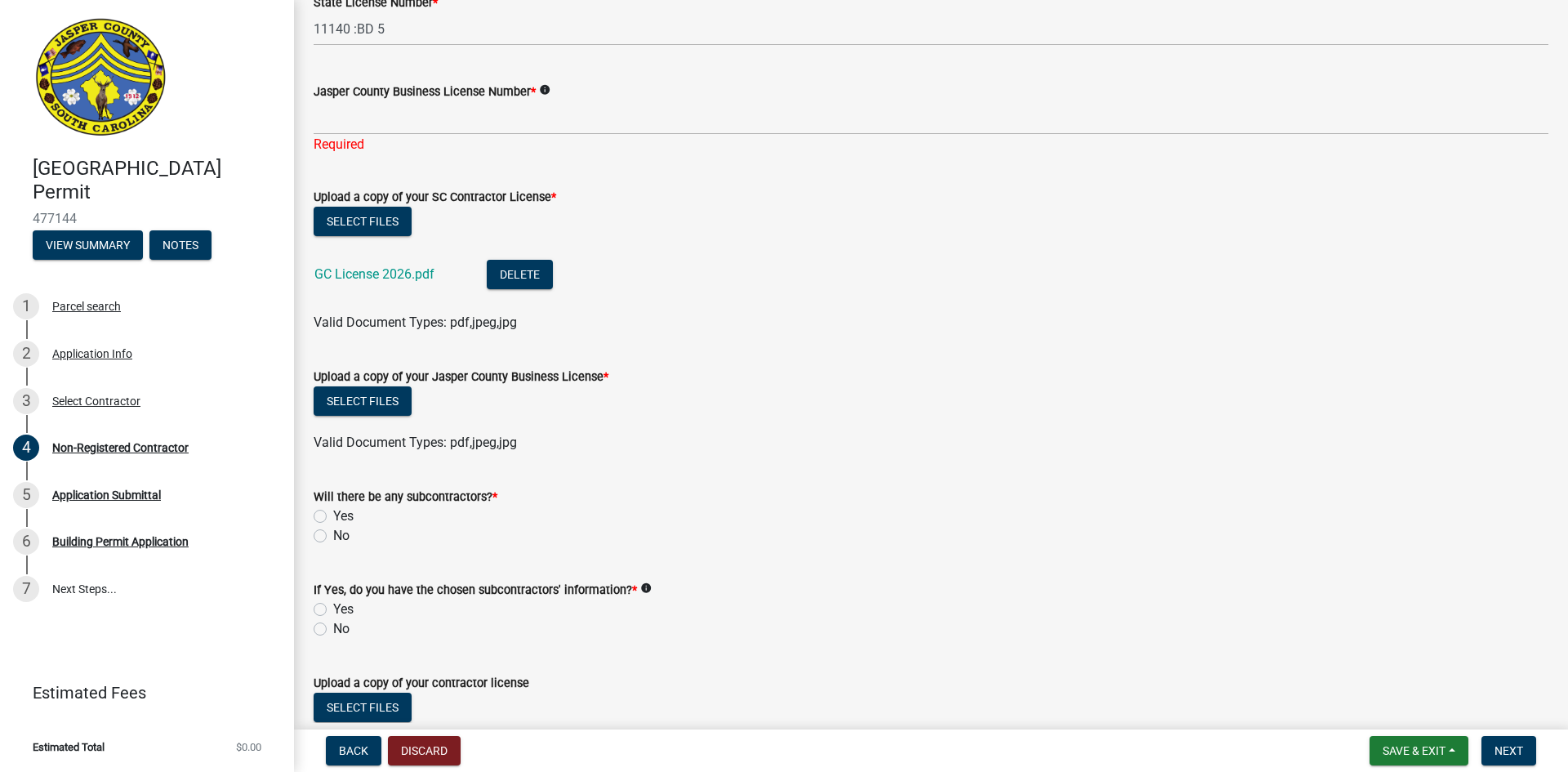
scroll to position [928, 0]
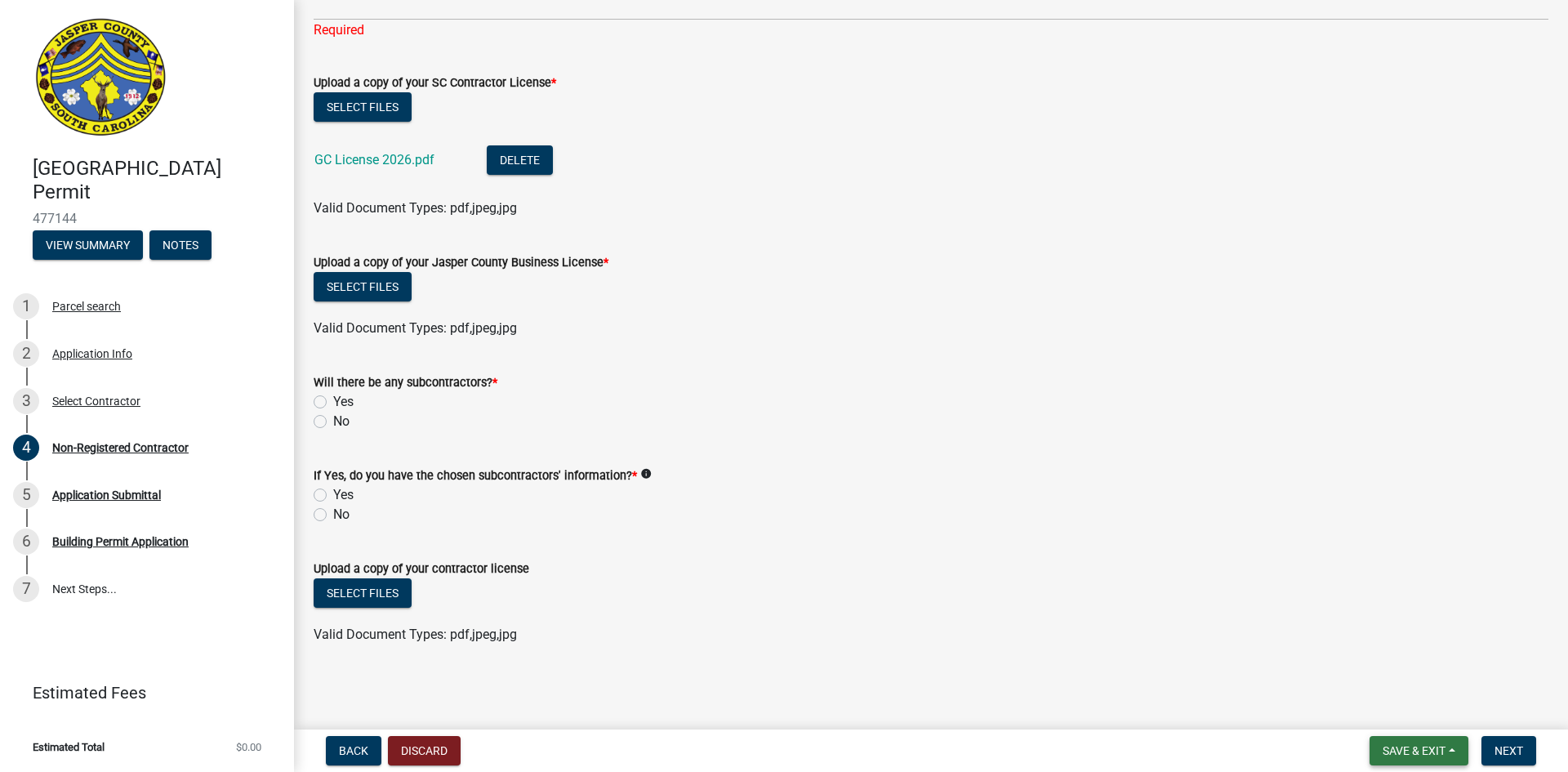
click at [1406, 752] on span "Save & Exit" at bounding box center [1414, 750] width 62 height 13
click at [1402, 707] on button "Save & Exit" at bounding box center [1403, 708] width 131 height 39
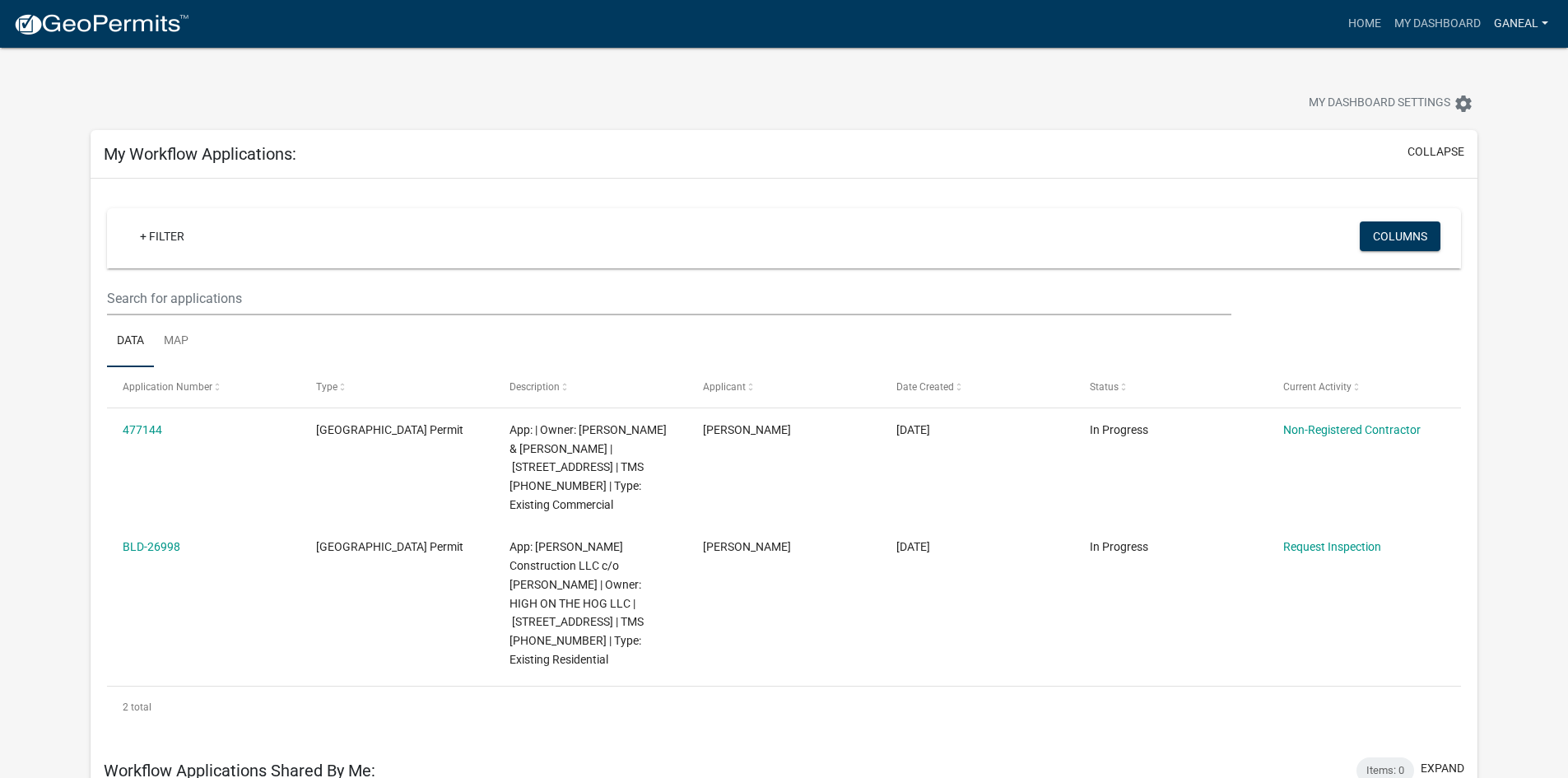
click at [1525, 23] on link "ganeal" at bounding box center [1521, 24] width 68 height 31
click at [1471, 125] on link "Logout" at bounding box center [1489, 121] width 132 height 39
